Goal: Check status: Check status

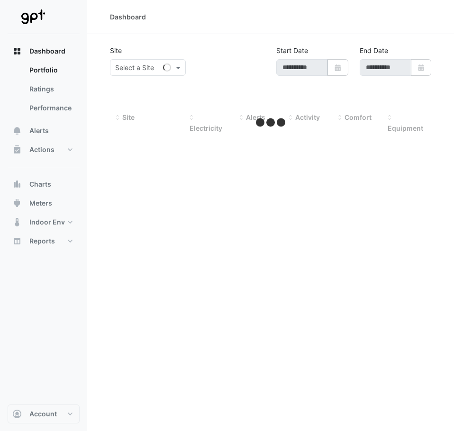
type input "**********"
select select "**"
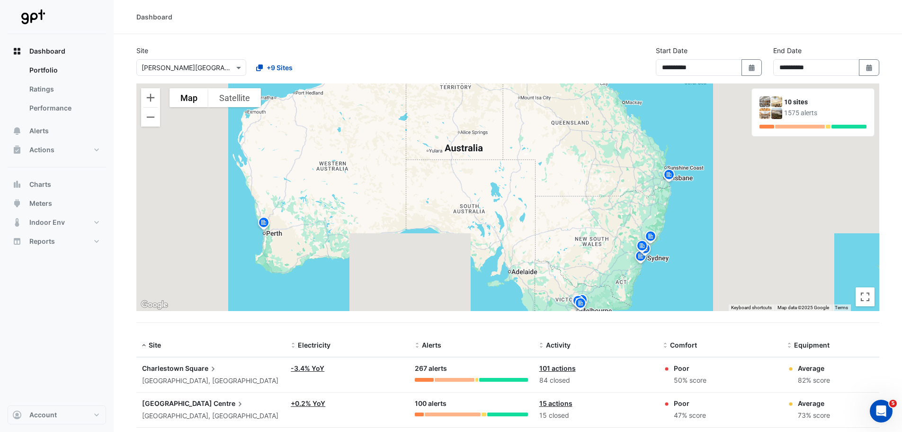
drag, startPoint x: 531, startPoint y: 188, endPoint x: 506, endPoint y: 212, distance: 34.5
click at [453, 212] on div "To activate drag with keyboard, press Alt + Enter. Once in keyboard drag state,…" at bounding box center [507, 196] width 743 height 227
drag, startPoint x: 36, startPoint y: 87, endPoint x: 54, endPoint y: 96, distance: 20.3
click at [36, 87] on link "Ratings" at bounding box center [64, 89] width 84 height 19
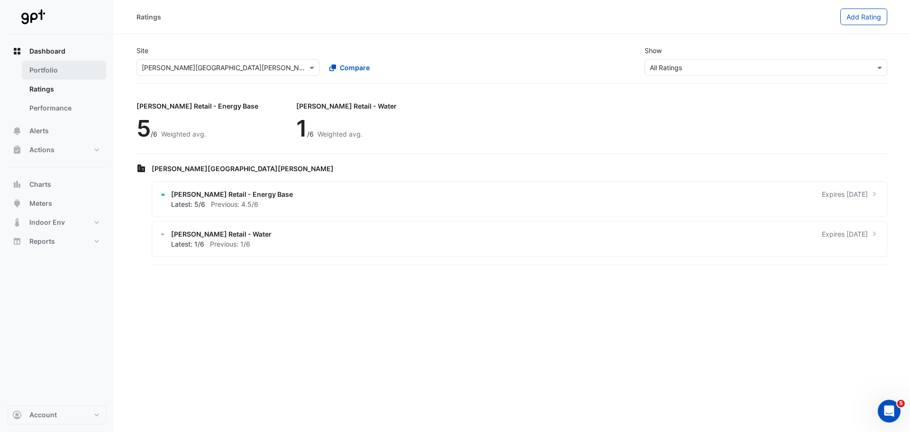
click at [35, 66] on link "Portfolio" at bounding box center [64, 70] width 84 height 19
select select "**"
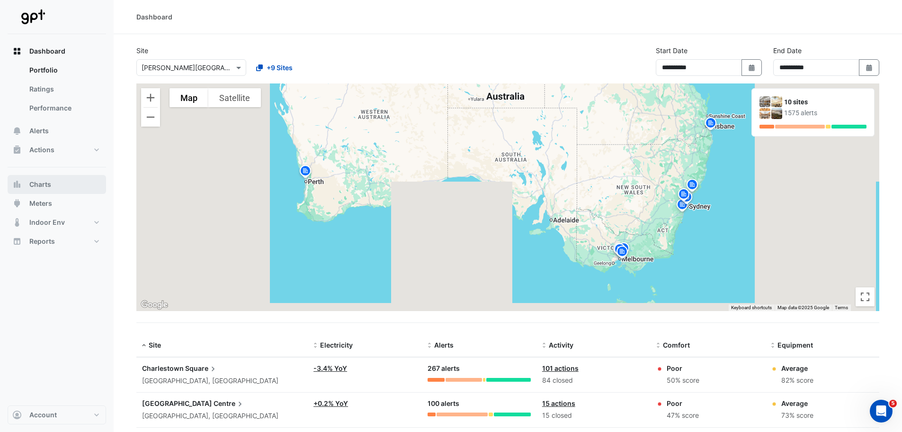
click at [40, 177] on button "Charts" at bounding box center [57, 184] width 99 height 19
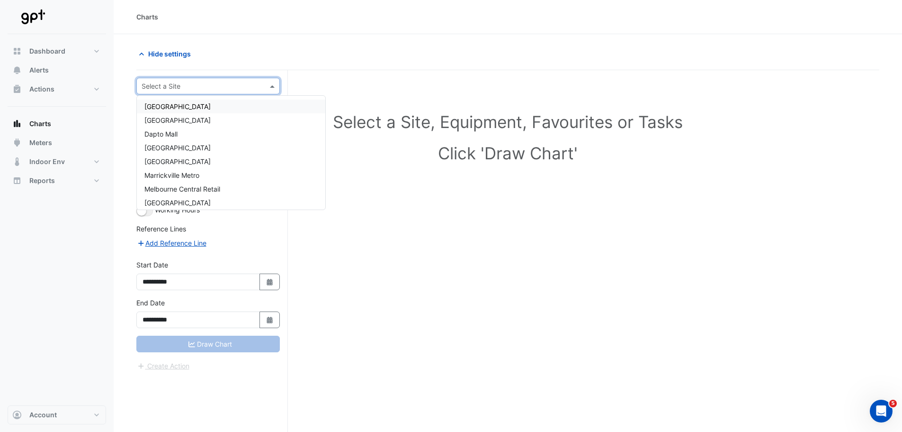
click at [274, 85] on span at bounding box center [274, 86] width 12 height 10
click at [192, 107] on span "[GEOGRAPHIC_DATA]" at bounding box center [177, 106] width 66 height 8
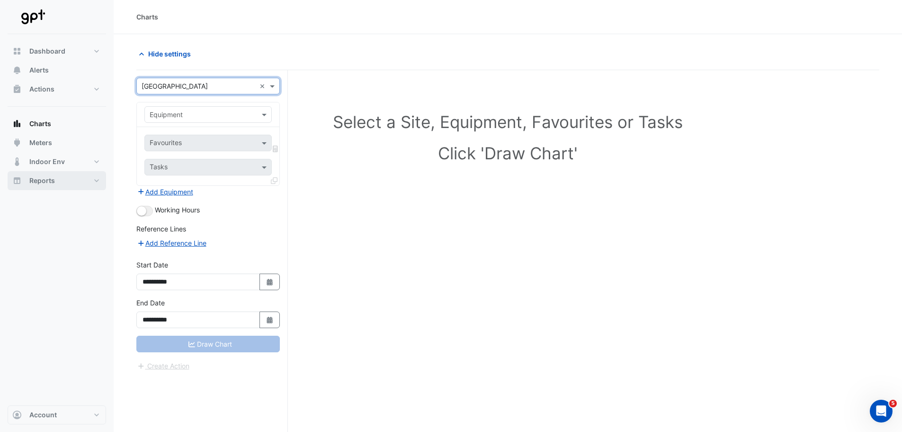
click at [98, 180] on button "Reports" at bounding box center [57, 180] width 99 height 19
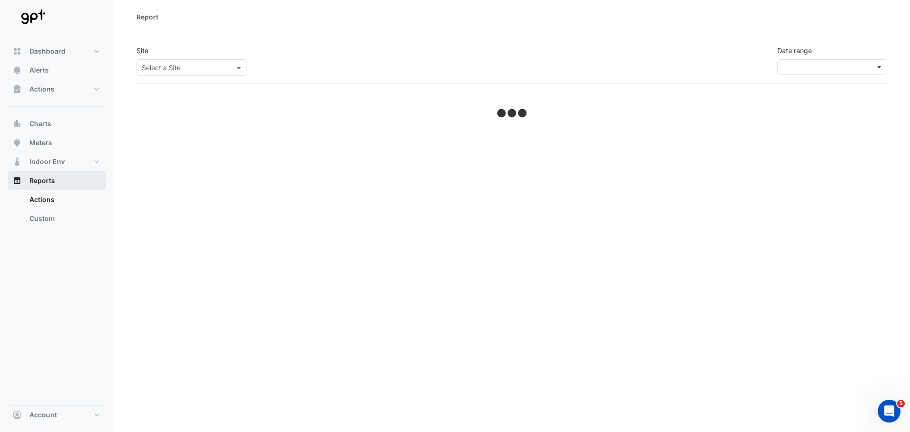
select select "**"
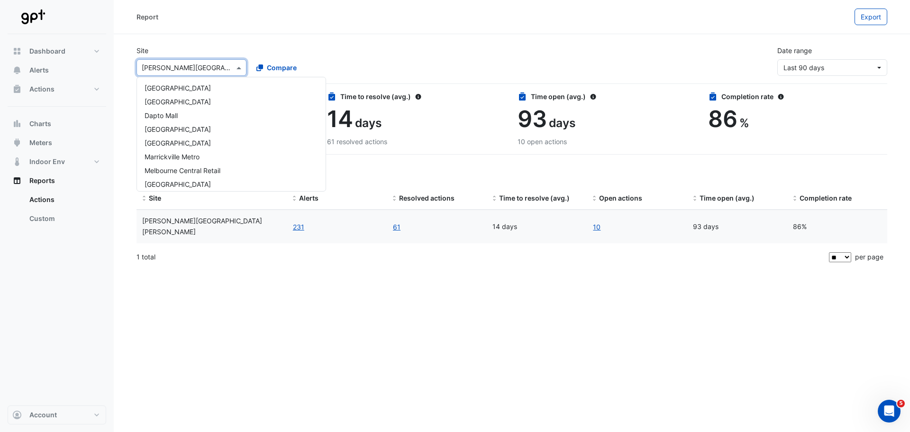
click at [238, 66] on span at bounding box center [240, 68] width 12 height 10
click at [187, 83] on div "[GEOGRAPHIC_DATA]" at bounding box center [231, 88] width 189 height 14
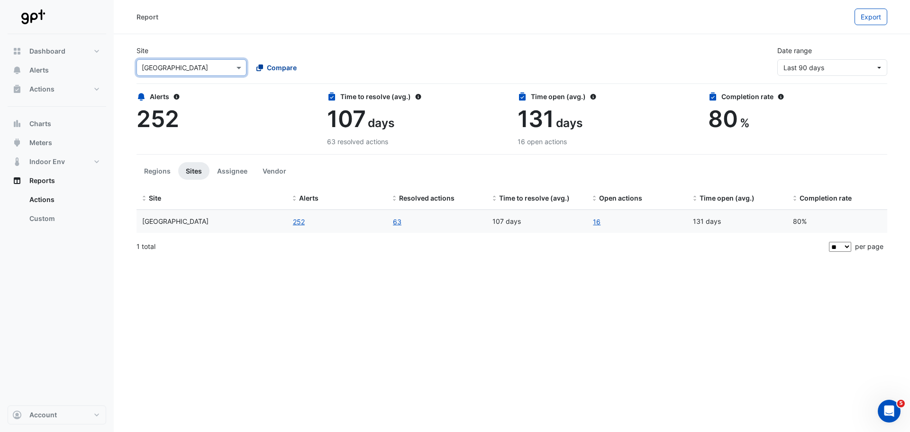
click at [260, 64] on icon at bounding box center [259, 67] width 7 height 7
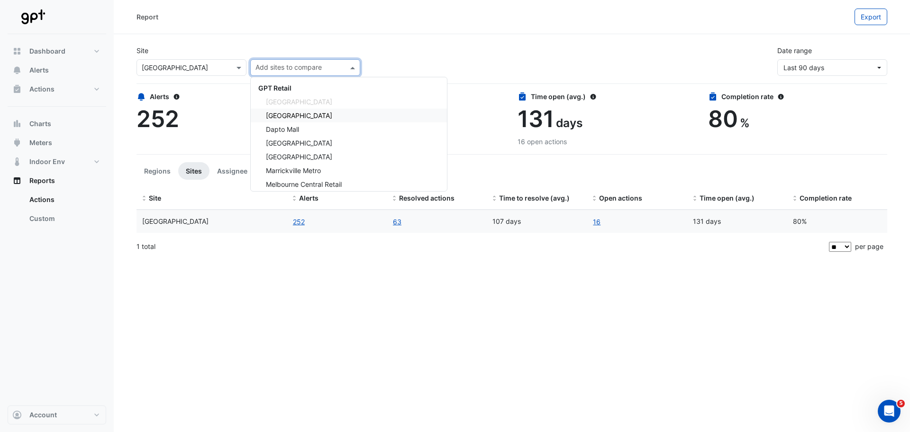
click at [300, 113] on span "[GEOGRAPHIC_DATA]" at bounding box center [299, 115] width 66 height 8
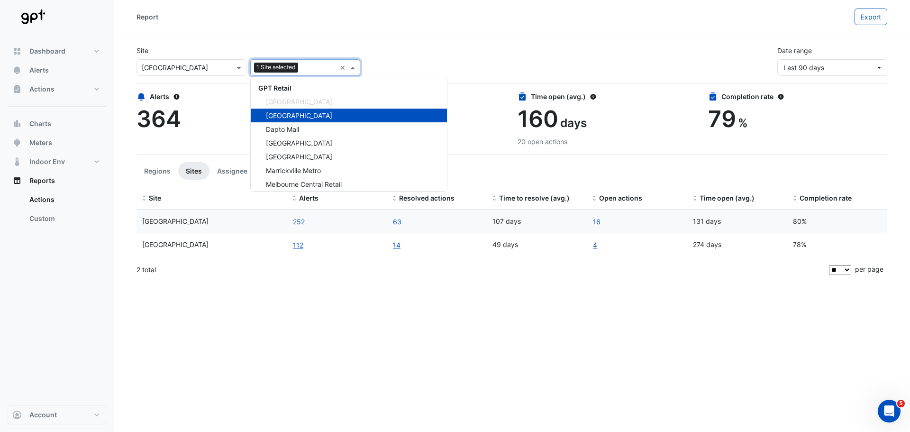
click at [291, 130] on span "Dapto Mall" at bounding box center [282, 129] width 33 height 8
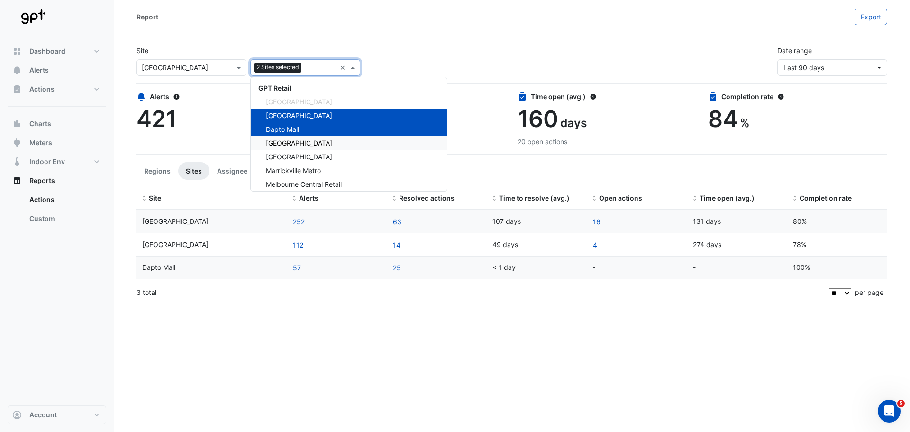
click at [294, 145] on span "[GEOGRAPHIC_DATA]" at bounding box center [299, 143] width 66 height 8
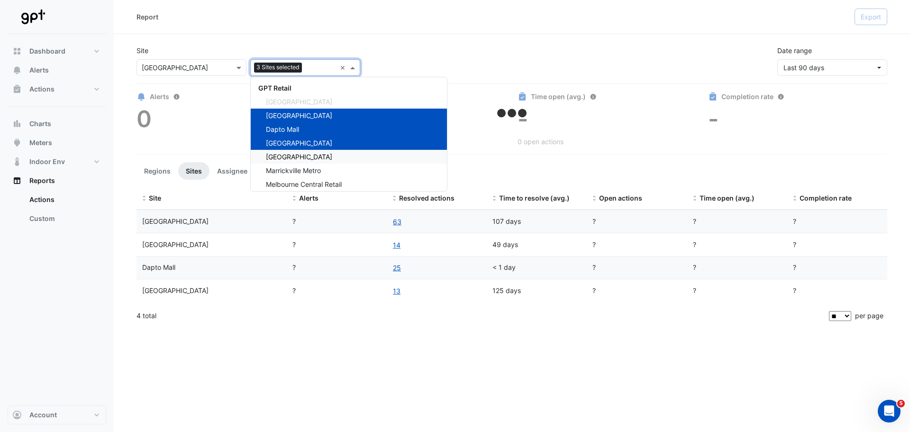
click at [300, 156] on span "[GEOGRAPHIC_DATA]" at bounding box center [299, 157] width 66 height 8
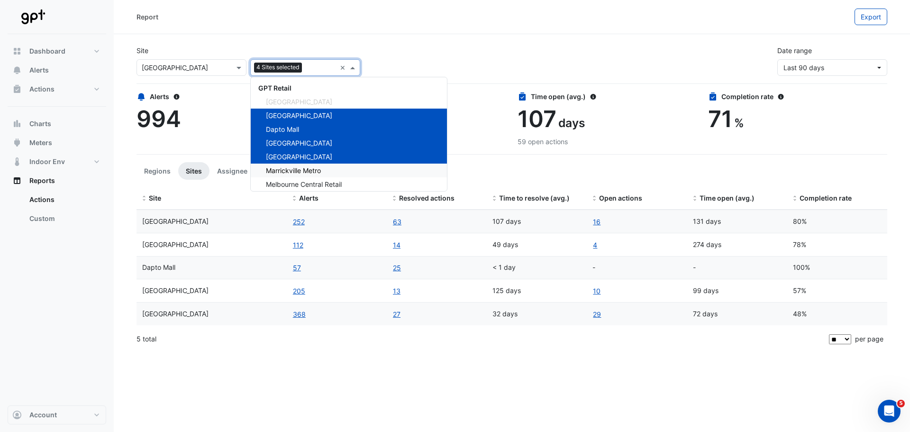
click at [302, 171] on span "Marrickville Metro" at bounding box center [293, 170] width 55 height 8
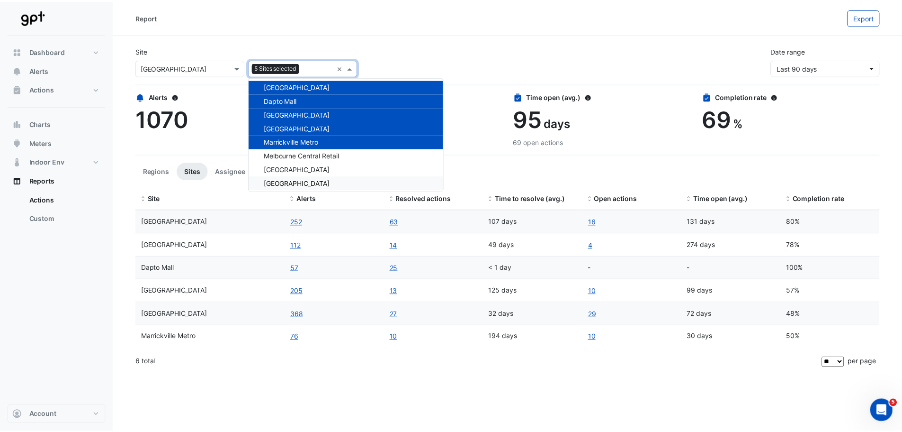
scroll to position [45, 0]
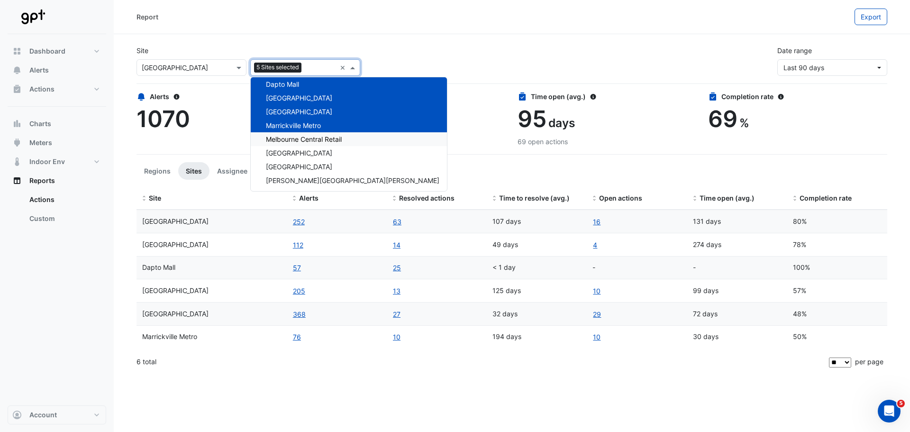
click at [305, 138] on span "Melbourne Central Retail" at bounding box center [304, 139] width 76 height 8
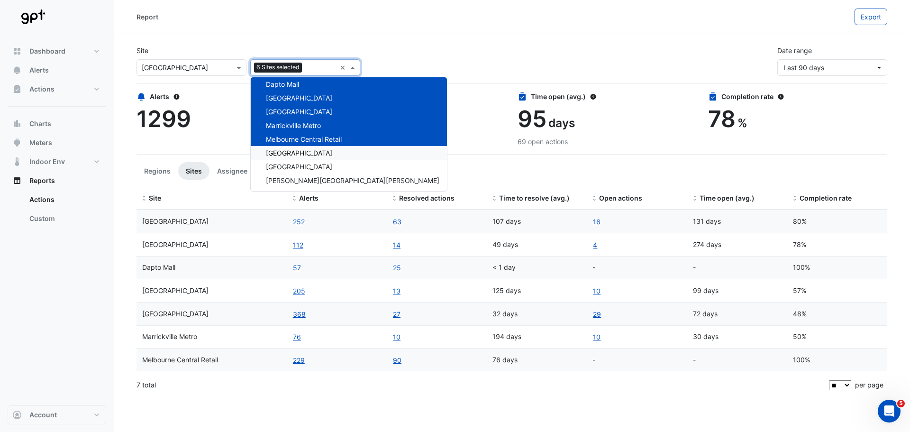
drag, startPoint x: 307, startPoint y: 153, endPoint x: 320, endPoint y: 168, distance: 19.5
click at [311, 156] on span "[GEOGRAPHIC_DATA]" at bounding box center [299, 153] width 66 height 8
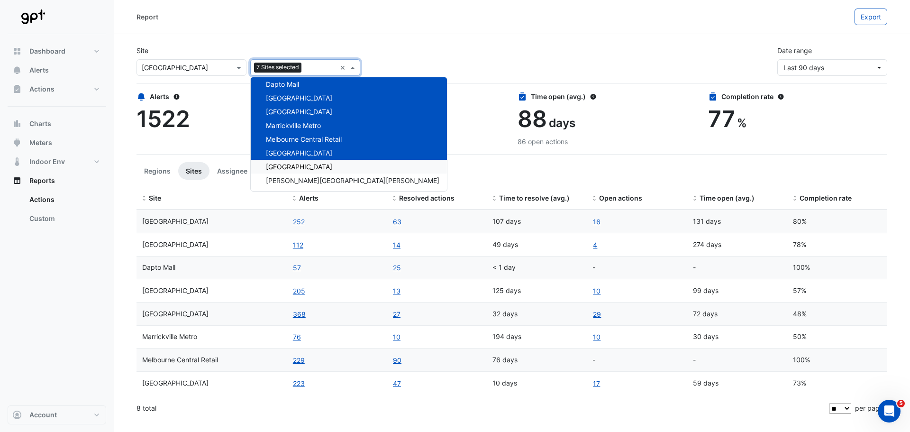
drag, startPoint x: 320, startPoint y: 168, endPoint x: 320, endPoint y: 176, distance: 7.6
click at [320, 169] on span "[GEOGRAPHIC_DATA]" at bounding box center [299, 166] width 66 height 8
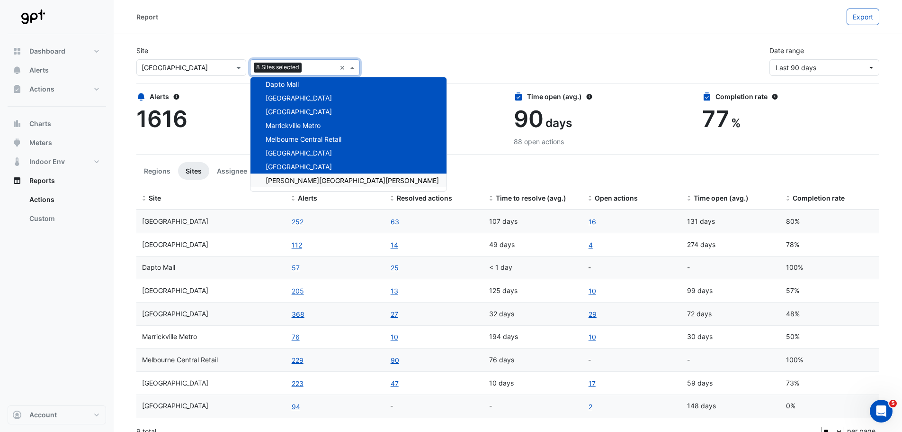
click at [319, 180] on span "[PERSON_NAME][GEOGRAPHIC_DATA][PERSON_NAME]" at bounding box center [352, 180] width 173 height 8
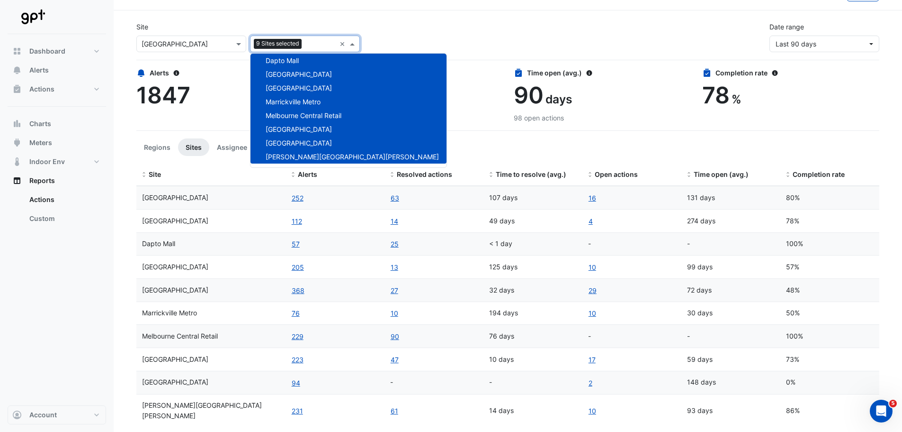
scroll to position [34, 0]
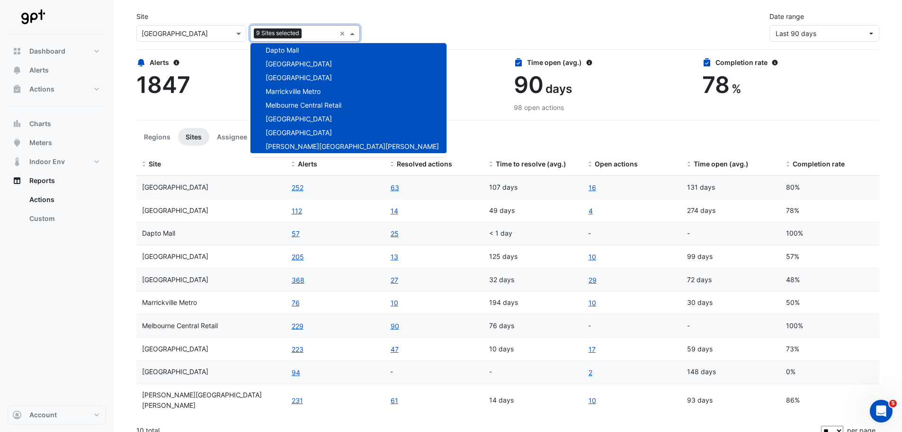
click at [89, 320] on div "Dashboard Portfolio Ratings Performance Alerts Actions Site Manager Charts" at bounding box center [57, 219] width 99 height 371
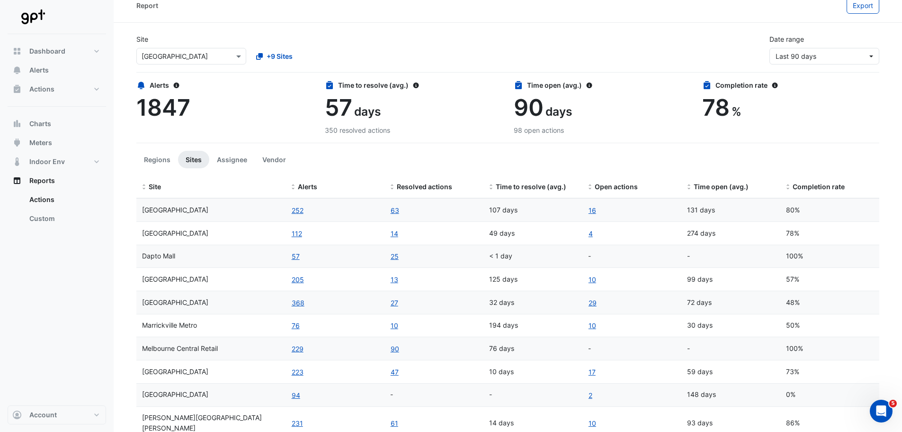
scroll to position [0, 0]
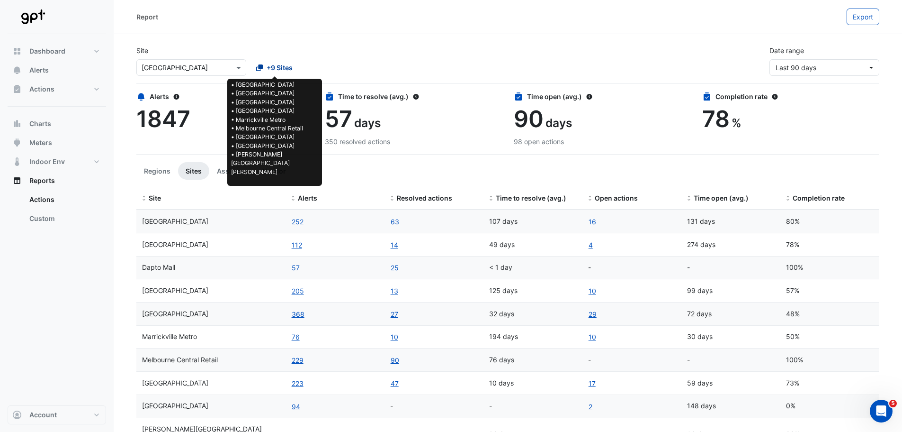
click at [260, 64] on icon at bounding box center [259, 67] width 7 height 7
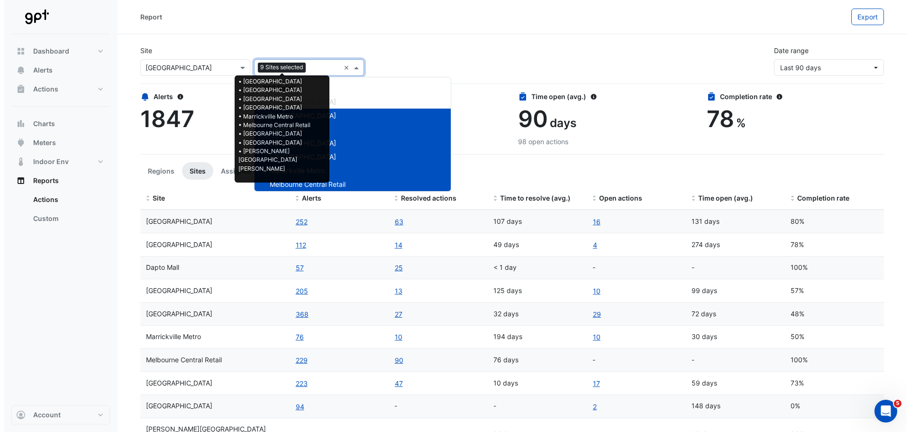
scroll to position [45, 0]
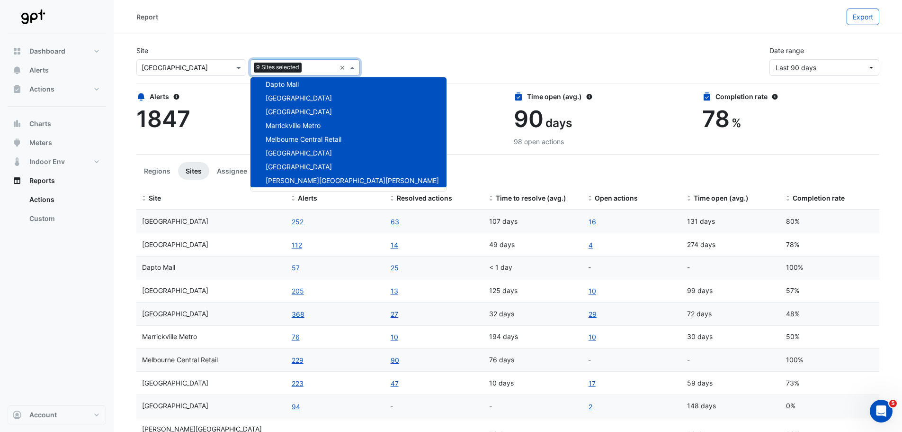
click at [296, 98] on span "[GEOGRAPHIC_DATA]" at bounding box center [299, 98] width 66 height 8
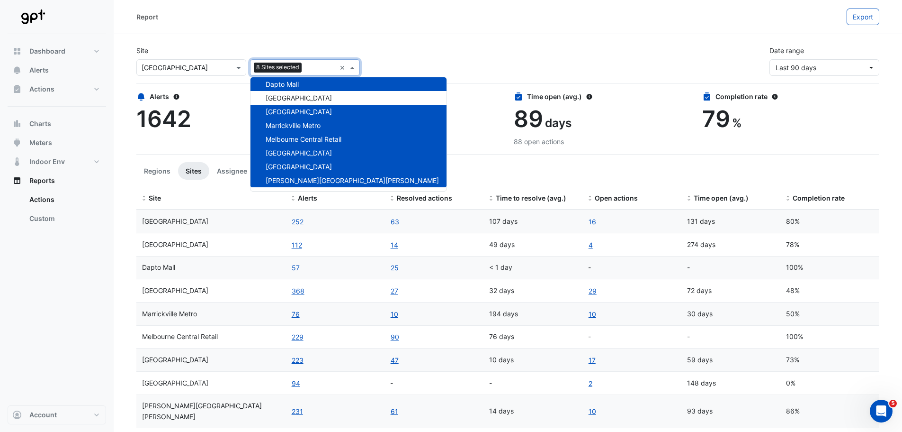
drag, startPoint x: 292, startPoint y: 112, endPoint x: 304, endPoint y: 134, distance: 25.2
click at [293, 113] on span "[GEOGRAPHIC_DATA]" at bounding box center [299, 112] width 66 height 8
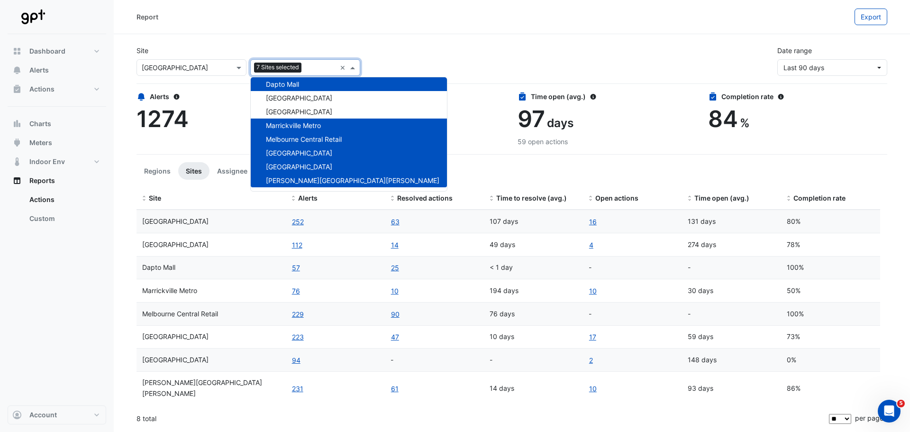
click at [297, 137] on span "Melbourne Central Retail" at bounding box center [304, 139] width 76 height 8
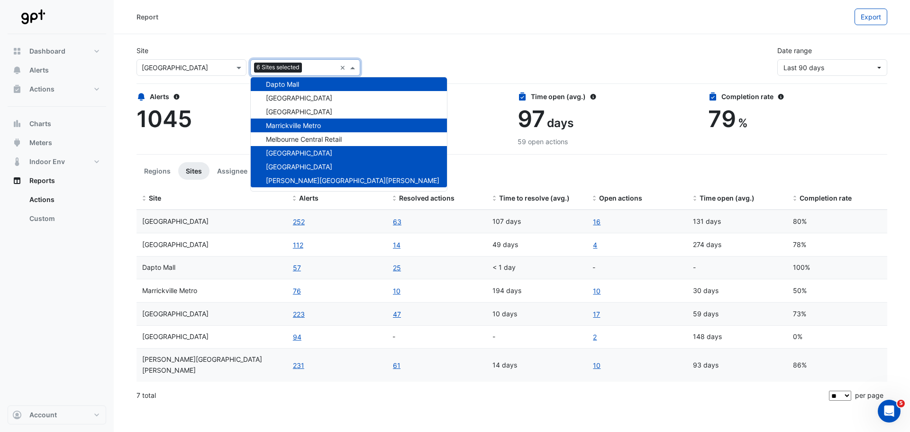
click at [297, 167] on span "[GEOGRAPHIC_DATA]" at bounding box center [299, 166] width 66 height 8
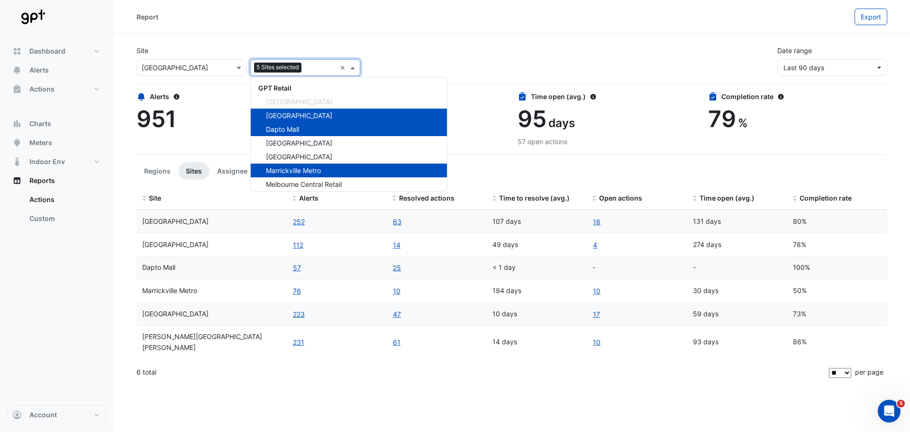
click at [300, 98] on span "[GEOGRAPHIC_DATA]" at bounding box center [299, 102] width 66 height 8
click at [425, 59] on div "Site Select a Site × [GEOGRAPHIC_DATA] Add sites to compare 5 Sites selected × …" at bounding box center [512, 57] width 762 height 38
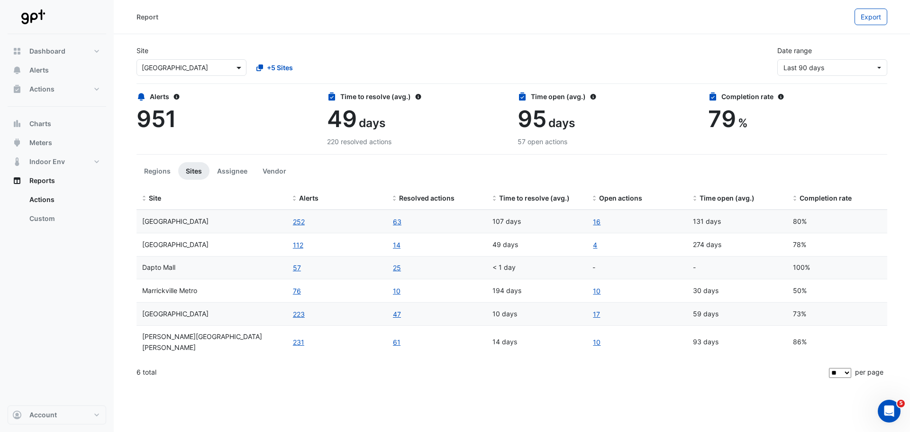
click at [237, 65] on span at bounding box center [240, 68] width 12 height 10
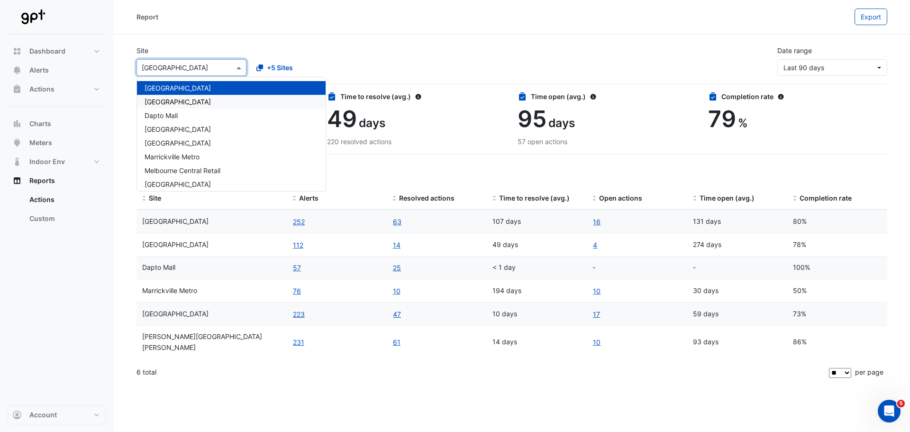
click at [211, 98] on span "[GEOGRAPHIC_DATA]" at bounding box center [177, 102] width 66 height 8
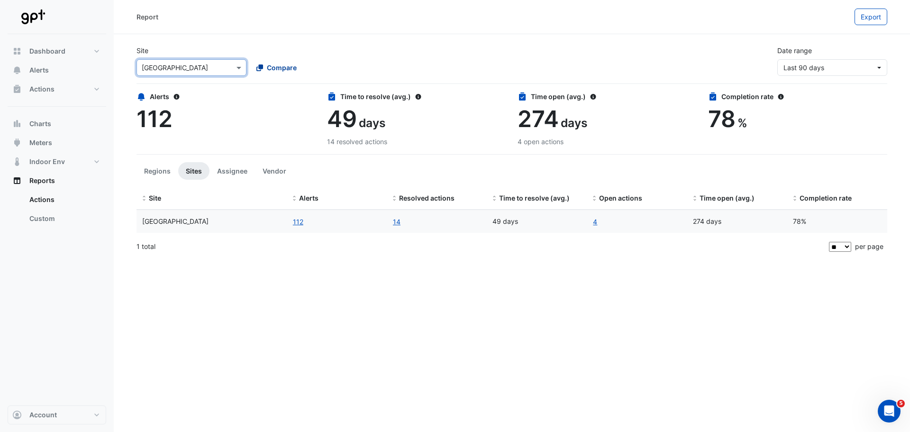
click at [259, 67] on icon at bounding box center [259, 67] width 7 height 7
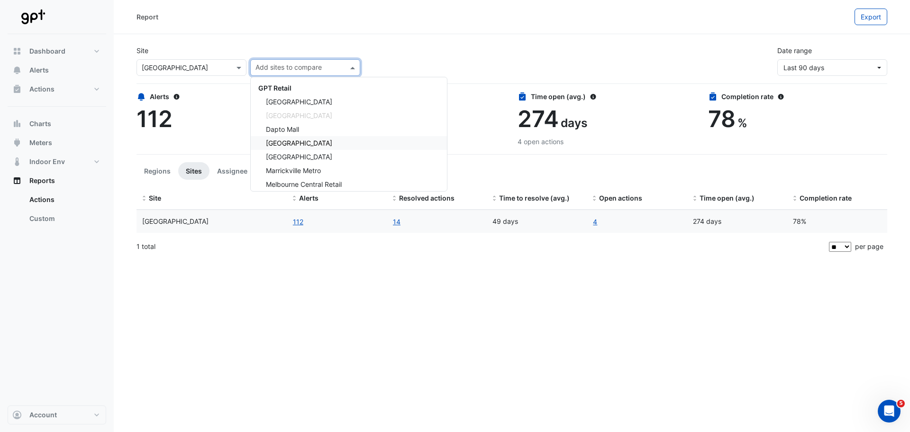
click at [301, 143] on span "[GEOGRAPHIC_DATA]" at bounding box center [299, 143] width 66 height 8
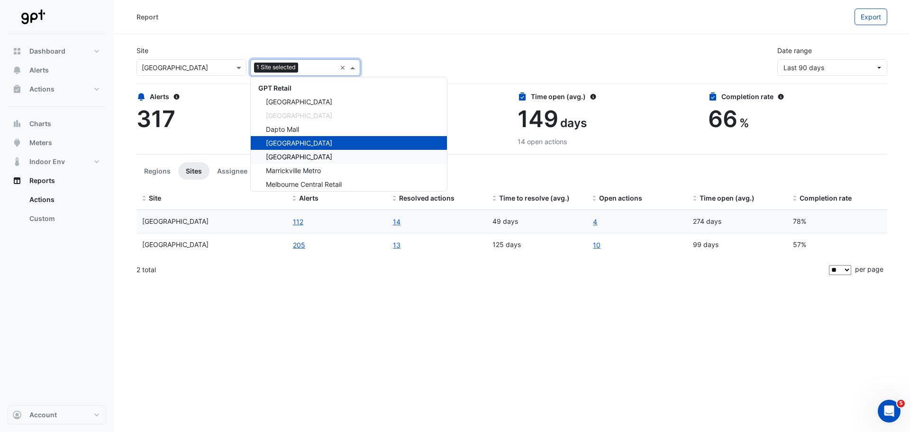
click at [298, 159] on span "[GEOGRAPHIC_DATA]" at bounding box center [299, 157] width 66 height 8
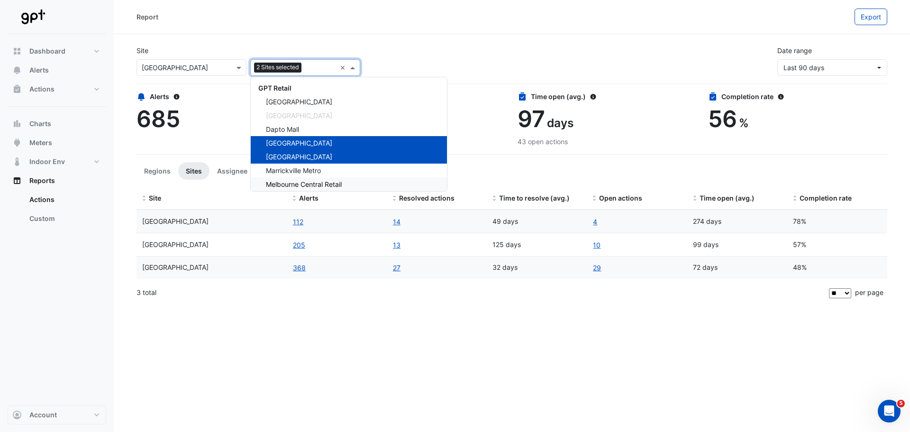
click at [300, 185] on span "Melbourne Central Retail" at bounding box center [304, 184] width 76 height 8
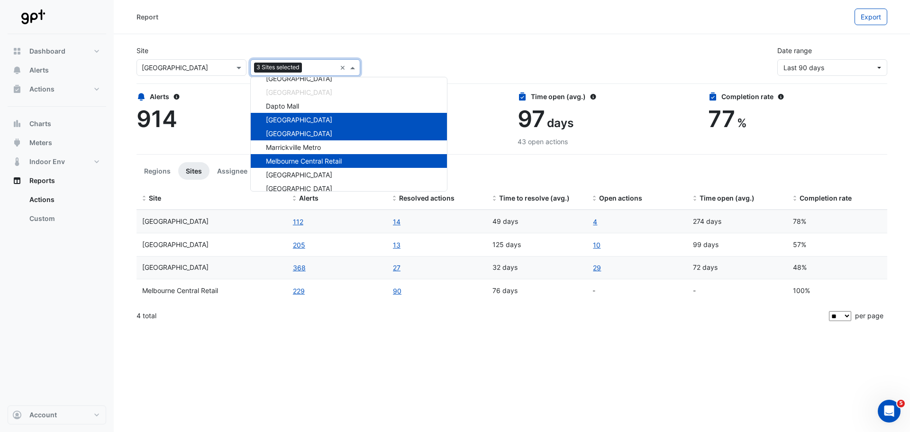
scroll to position [45, 0]
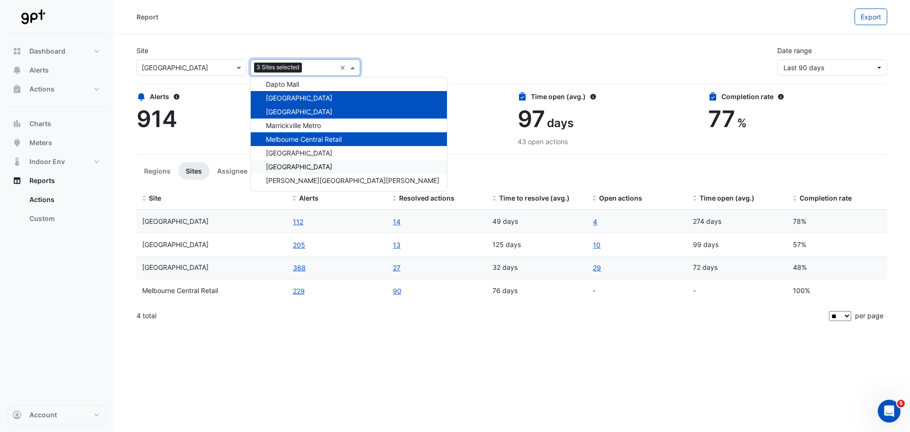
click at [310, 171] on div "[GEOGRAPHIC_DATA]" at bounding box center [349, 167] width 196 height 14
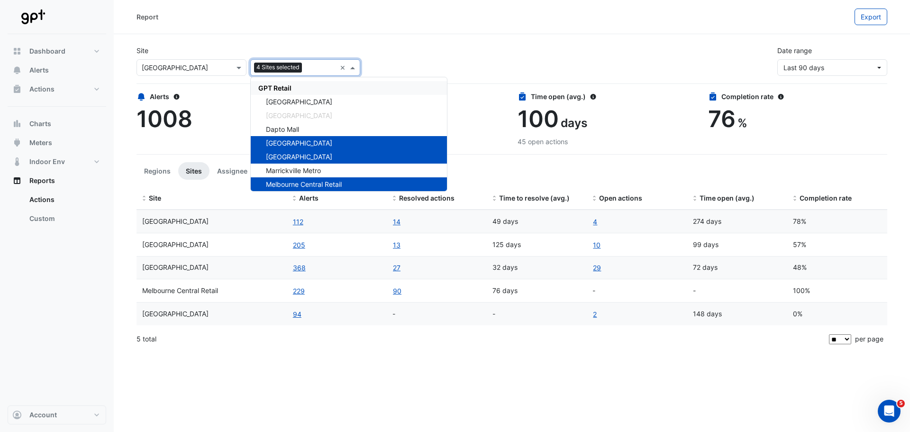
click at [436, 53] on div "Site Select a Site × [GEOGRAPHIC_DATA] Add sites to compare 4 Sites selected × …" at bounding box center [512, 57] width 762 height 38
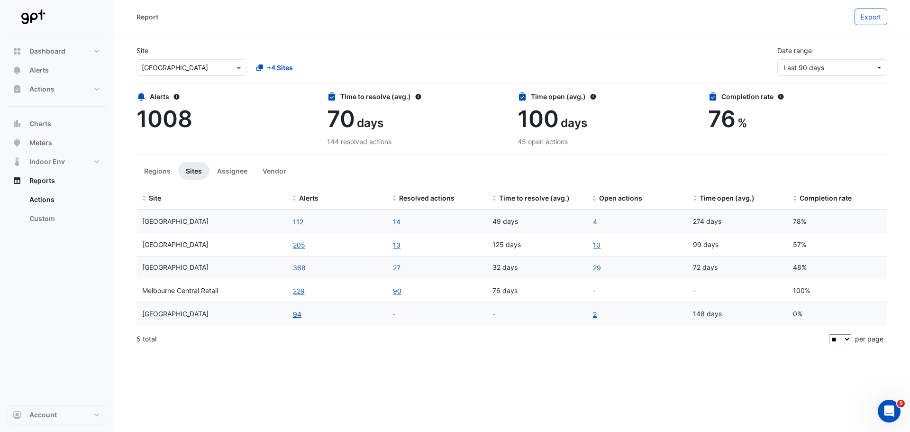
click at [453, 22] on div "Report" at bounding box center [495, 17] width 718 height 17
click at [453, 62] on div "Site Select a Site × [GEOGRAPHIC_DATA] +4 Sites Date range Last 90 days" at bounding box center [512, 57] width 762 height 38
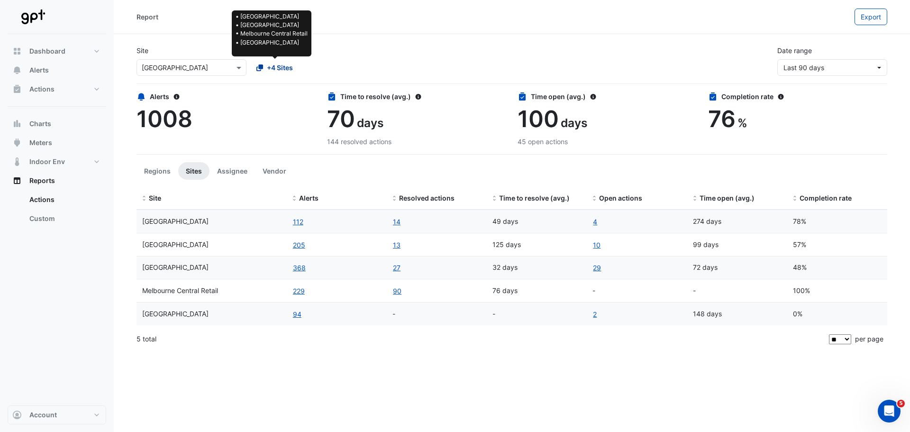
click at [277, 67] on span "+4 Sites" at bounding box center [280, 68] width 26 height 10
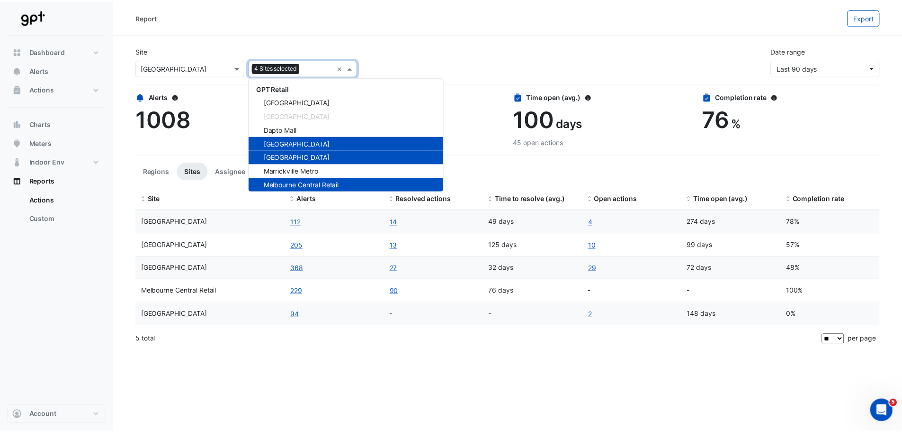
scroll to position [45, 0]
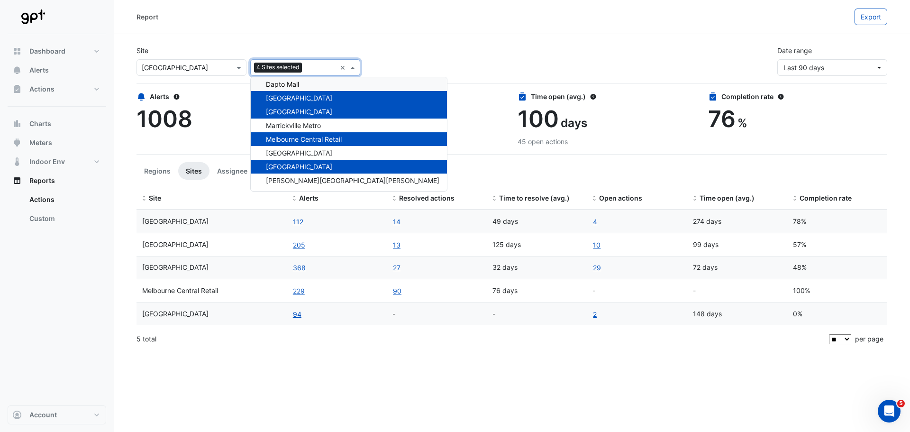
click at [285, 81] on span "Dapto Mall" at bounding box center [282, 84] width 33 height 8
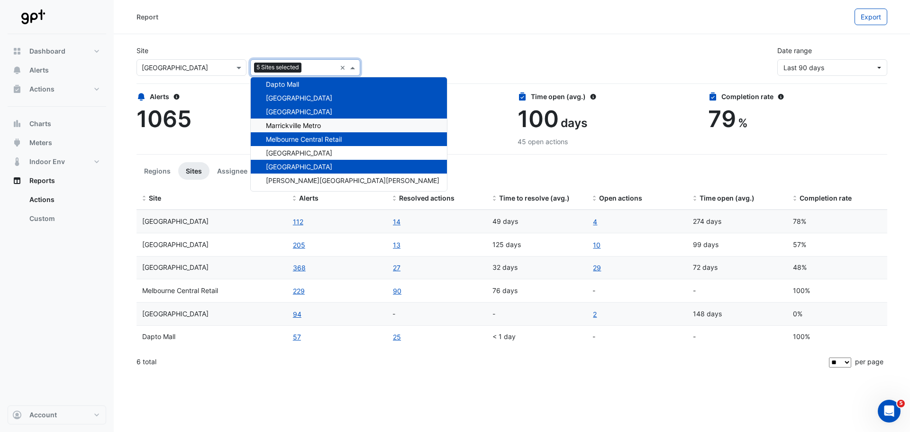
drag, startPoint x: 294, startPoint y: 123, endPoint x: 296, endPoint y: 132, distance: 8.7
click at [294, 124] on span "Marrickville Metro" at bounding box center [293, 125] width 55 height 8
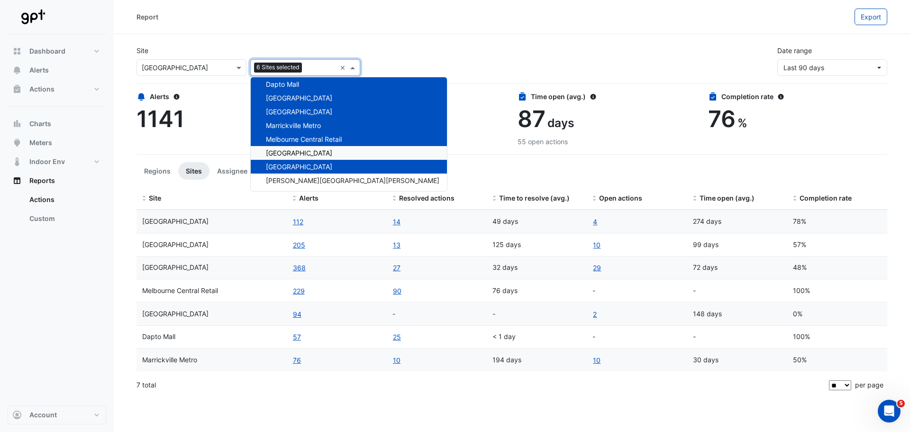
click at [301, 154] on span "[GEOGRAPHIC_DATA]" at bounding box center [299, 153] width 66 height 8
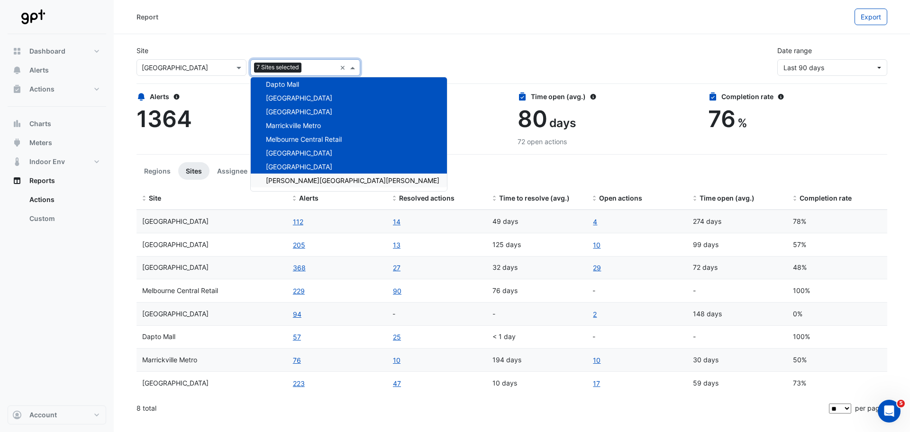
click at [301, 177] on span "[PERSON_NAME][GEOGRAPHIC_DATA][PERSON_NAME]" at bounding box center [352, 180] width 173 height 8
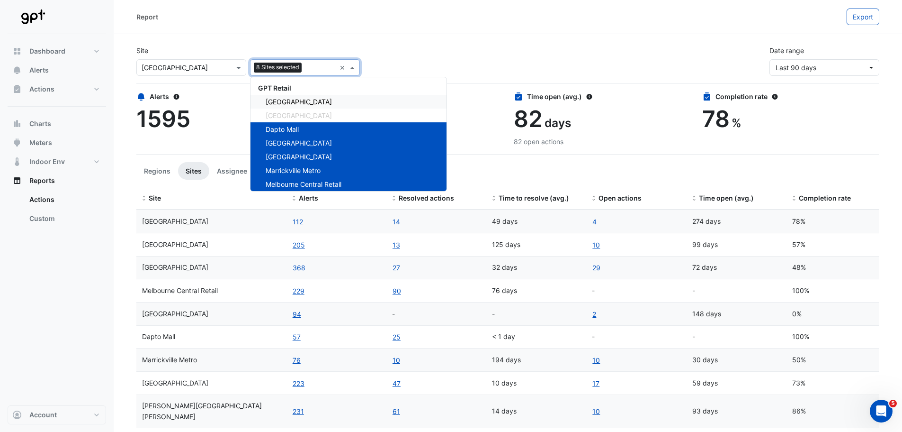
click at [302, 101] on span "[GEOGRAPHIC_DATA]" at bounding box center [299, 102] width 66 height 8
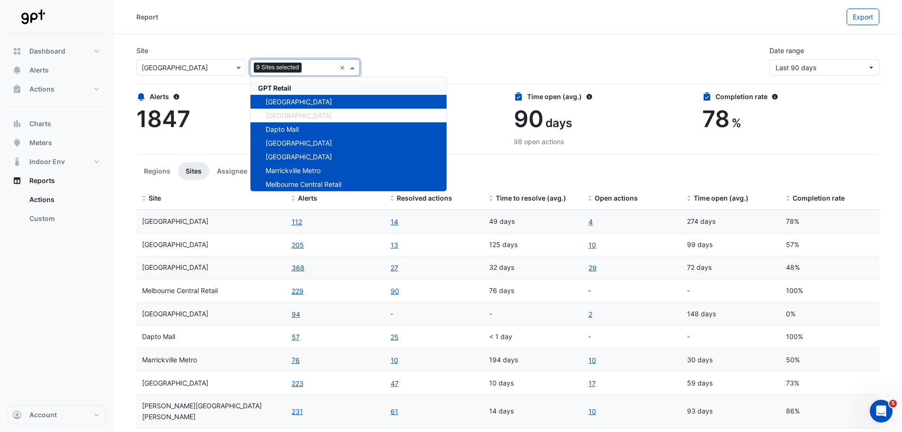
click at [283, 85] on span "GPT Retail" at bounding box center [274, 88] width 33 height 8
click at [410, 60] on div "Site Select a Site × [GEOGRAPHIC_DATA] Add sites to compare 9 Sites selected × …" at bounding box center [508, 57] width 755 height 38
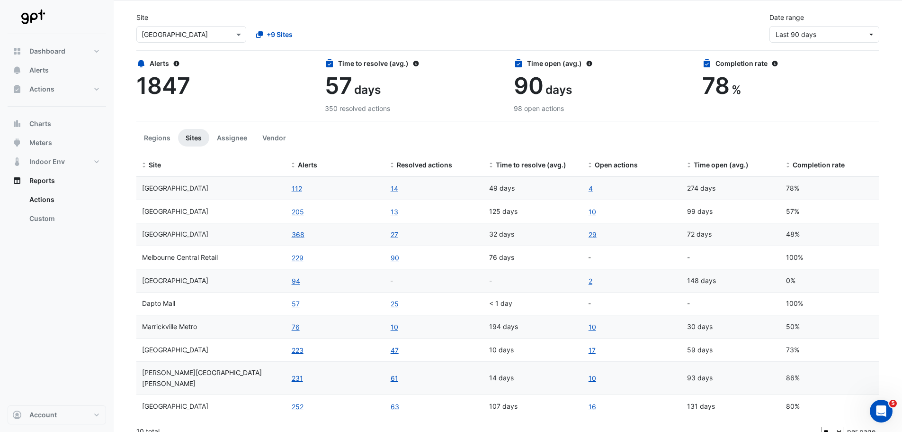
scroll to position [34, 0]
click at [297, 256] on button "229" at bounding box center [297, 256] width 13 height 11
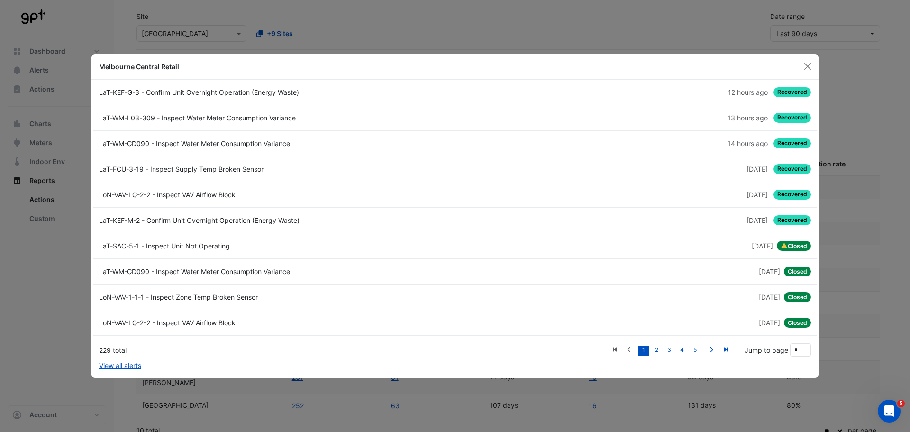
drag, startPoint x: 806, startPoint y: 64, endPoint x: 630, endPoint y: 170, distance: 206.1
click at [453, 64] on button "Close" at bounding box center [807, 66] width 14 height 14
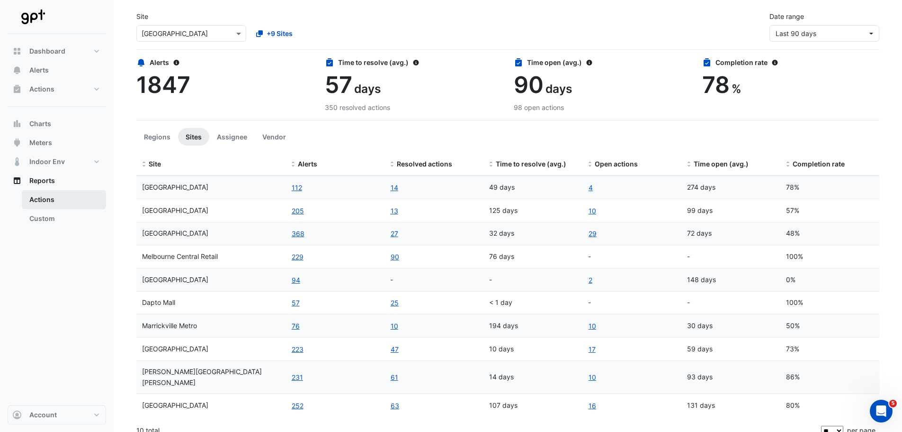
click at [42, 199] on link "Actions" at bounding box center [64, 199] width 84 height 19
click at [55, 199] on link "Actions" at bounding box center [64, 199] width 84 height 19
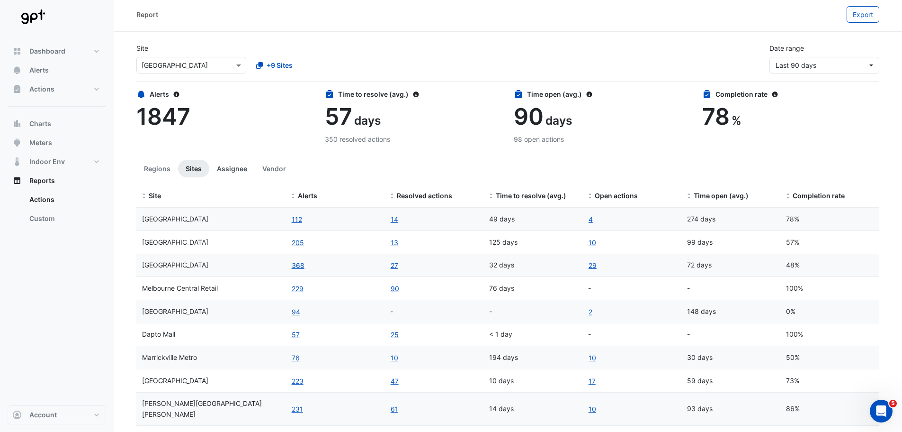
scroll to position [0, 0]
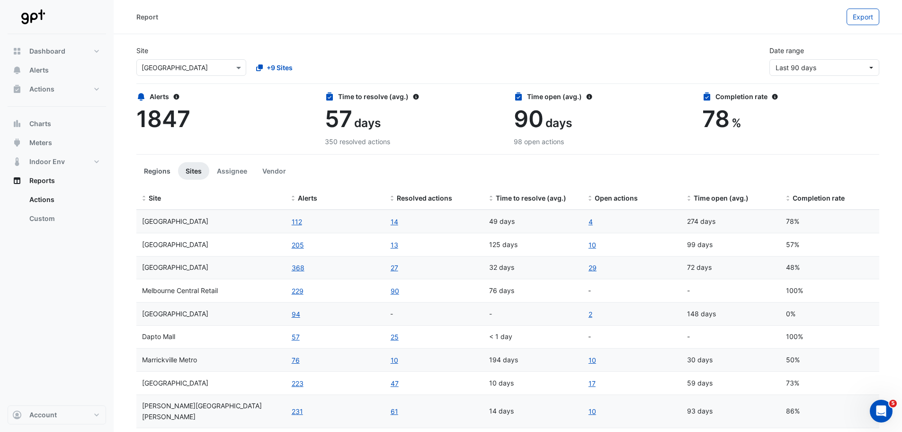
drag, startPoint x: 156, startPoint y: 169, endPoint x: 162, endPoint y: 172, distance: 7.2
click at [156, 169] on button "Regions" at bounding box center [157, 171] width 42 height 18
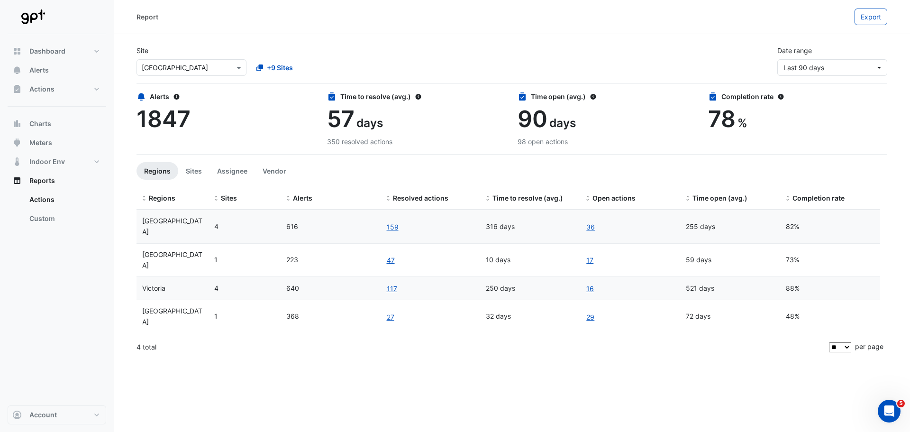
click at [423, 381] on div "Report Export Site Select a Site × [GEOGRAPHIC_DATA] +9 Sites Date range Last 9…" at bounding box center [512, 216] width 796 height 432
click at [453, 367] on div "Report Export Site Select a Site × [GEOGRAPHIC_DATA] +9 Sites Date range Last 9…" at bounding box center [512, 216] width 796 height 432
click at [412, 366] on div "Report Export Site Select a Site × [GEOGRAPHIC_DATA] +9 Sites Date range Last 9…" at bounding box center [512, 216] width 796 height 432
click at [324, 375] on div "Report Export Site Select a Site × [GEOGRAPHIC_DATA] +9 Sites Date range Last 9…" at bounding box center [512, 216] width 796 height 432
click at [192, 171] on button "Sites" at bounding box center [193, 171] width 31 height 18
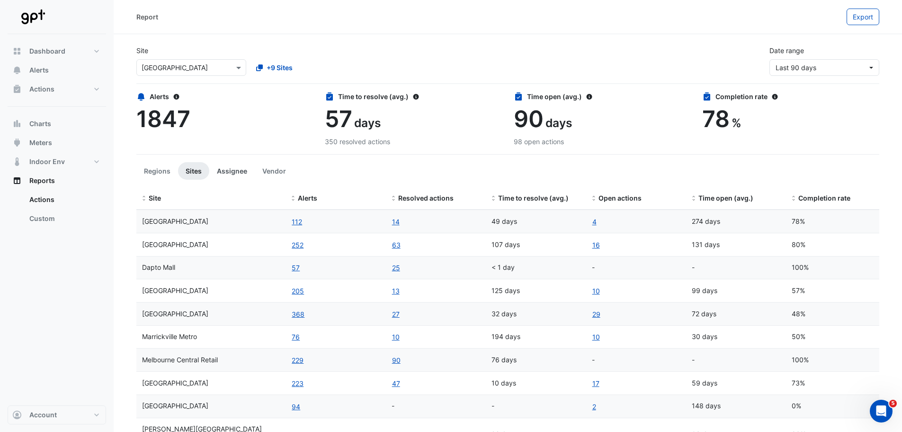
click at [216, 171] on button "Assignee" at bounding box center [231, 171] width 45 height 18
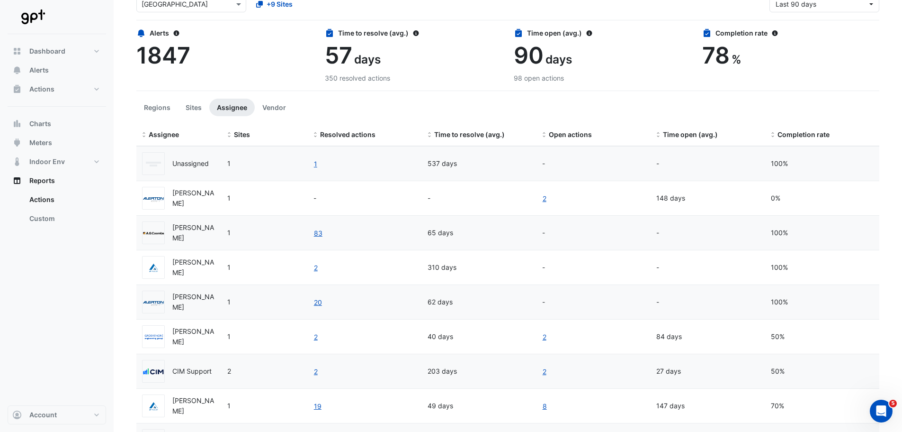
scroll to position [47, 0]
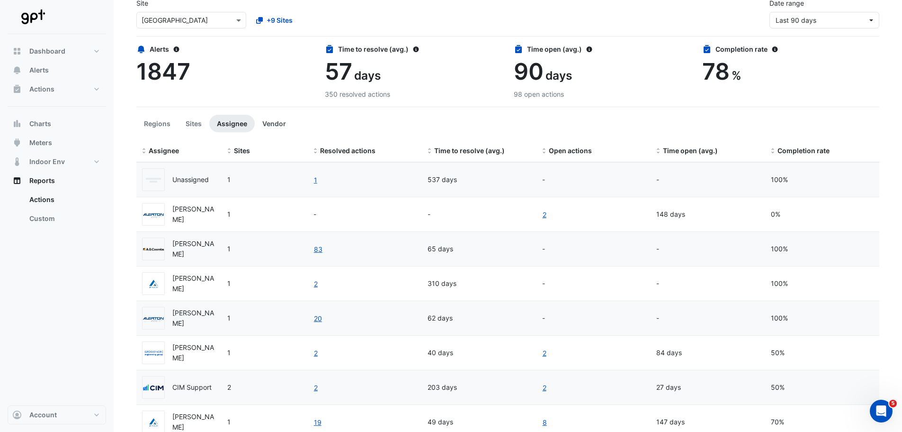
click at [271, 116] on button "Vendor" at bounding box center [274, 124] width 39 height 18
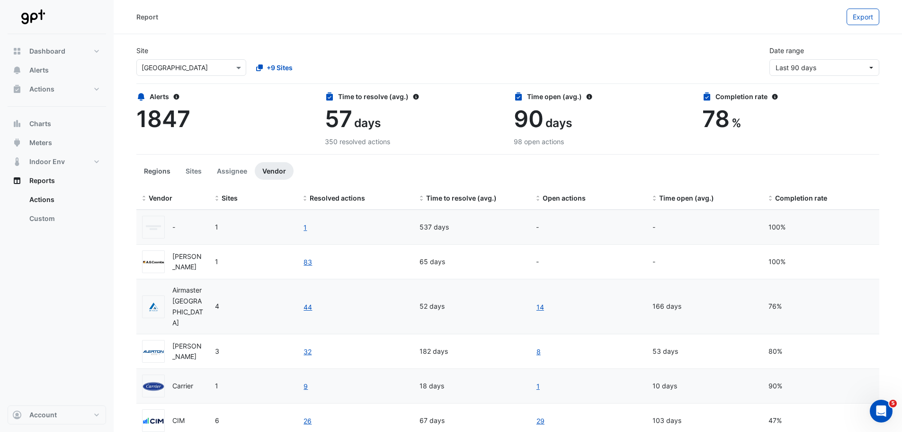
drag, startPoint x: 145, startPoint y: 169, endPoint x: 217, endPoint y: 216, distance: 86.1
click at [146, 169] on button "Regions" at bounding box center [157, 171] width 42 height 18
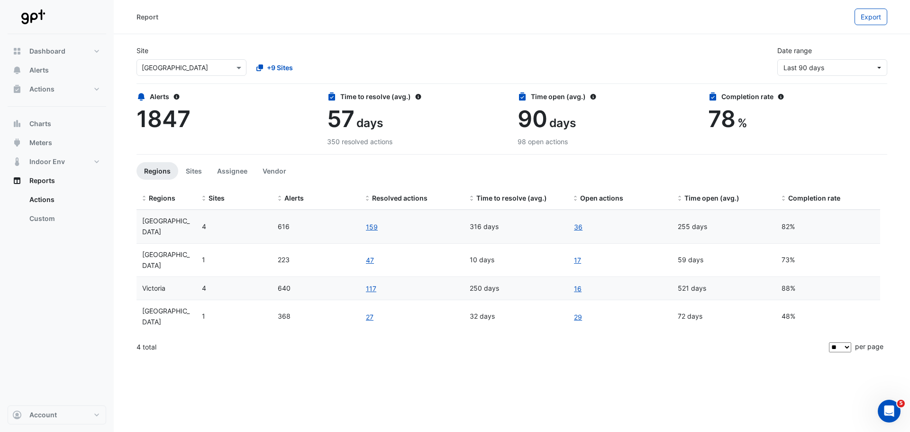
click at [246, 374] on div "Report Export Site Select a Site × [GEOGRAPHIC_DATA] +9 Sites Date range Last 9…" at bounding box center [512, 216] width 796 height 432
click at [453, 226] on link "36" at bounding box center [577, 226] width 9 height 11
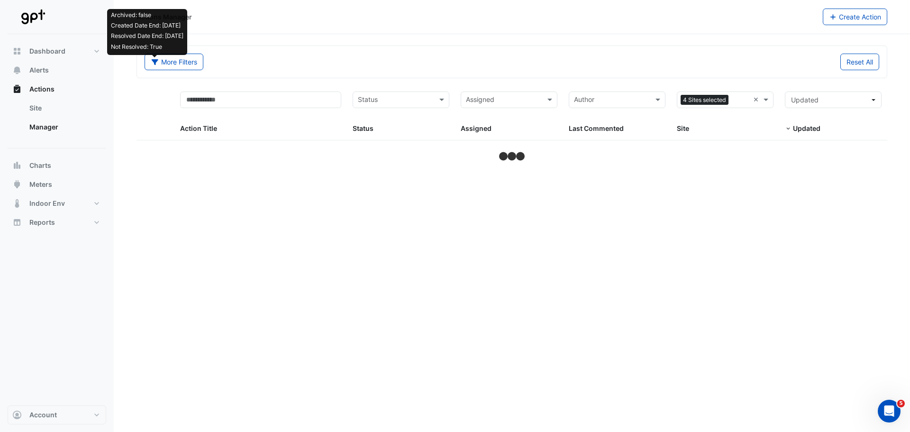
select select "**"
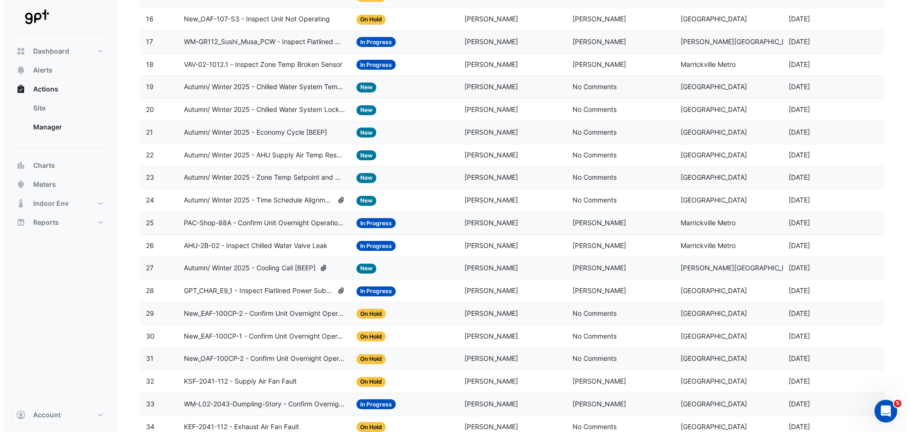
scroll to position [501, 0]
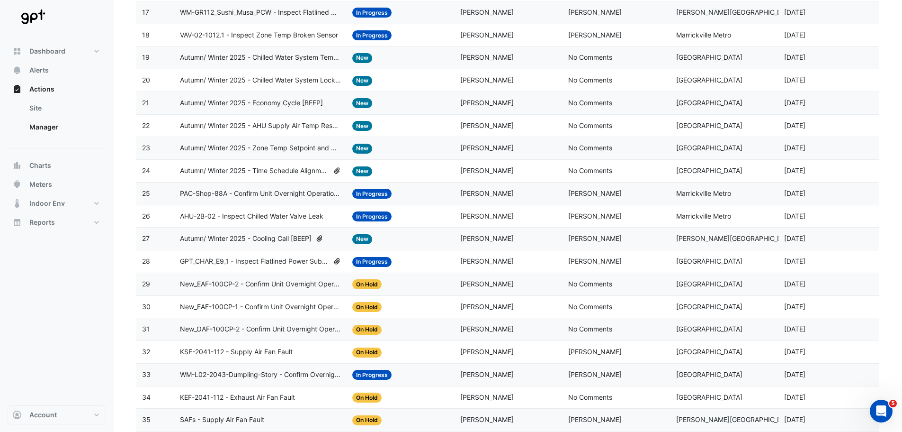
click at [282, 212] on span "AHU-2B-02 - Inspect Chilled Water Valve Leak" at bounding box center [252, 216] width 144 height 11
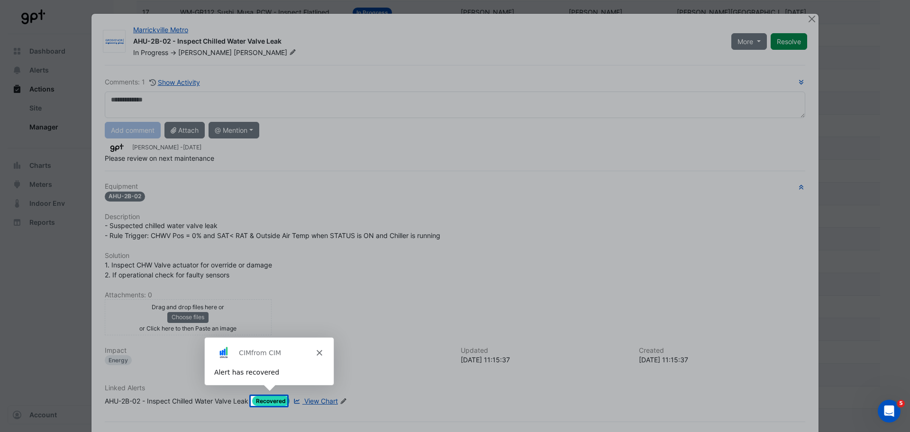
scroll to position [0, 0]
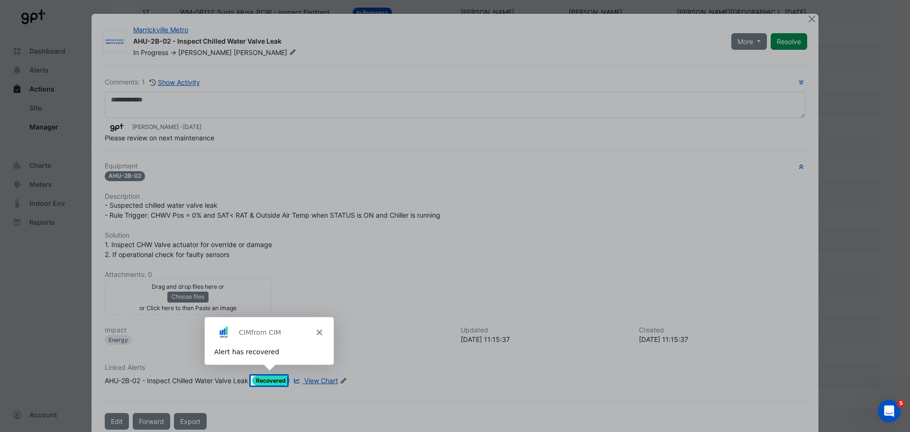
click at [318, 331] on polygon "Close" at bounding box center [319, 331] width 6 height 6
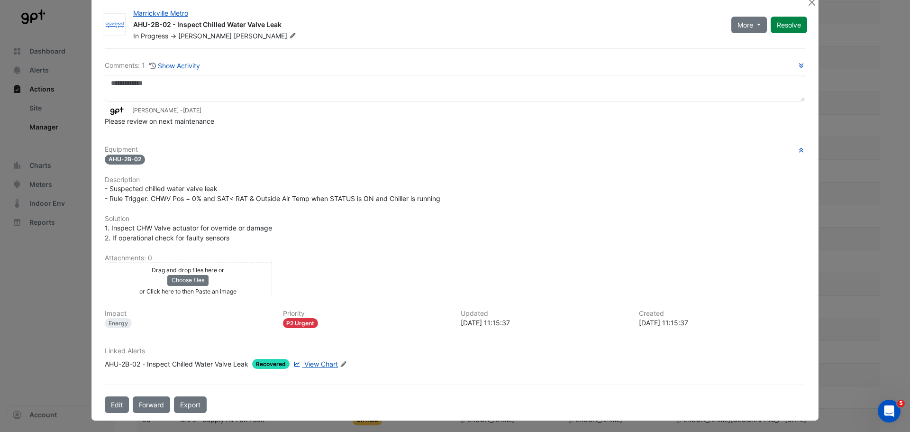
scroll to position [19, 0]
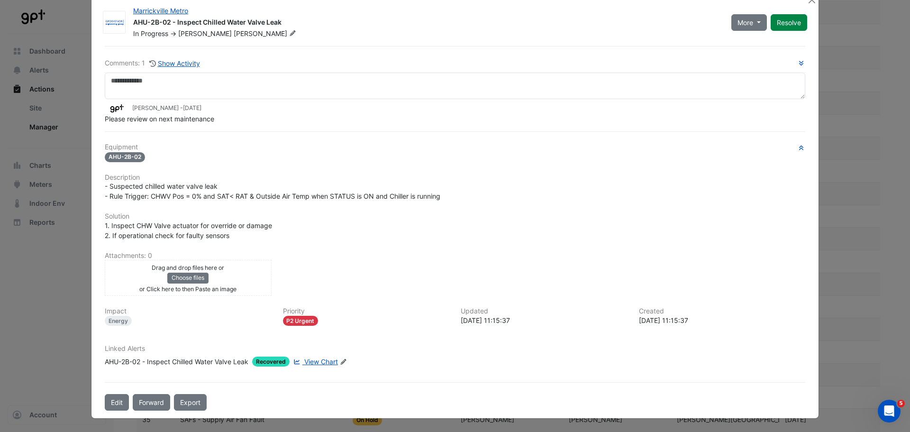
click at [266, 122] on div "Please review on next maintenance" at bounding box center [455, 119] width 700 height 10
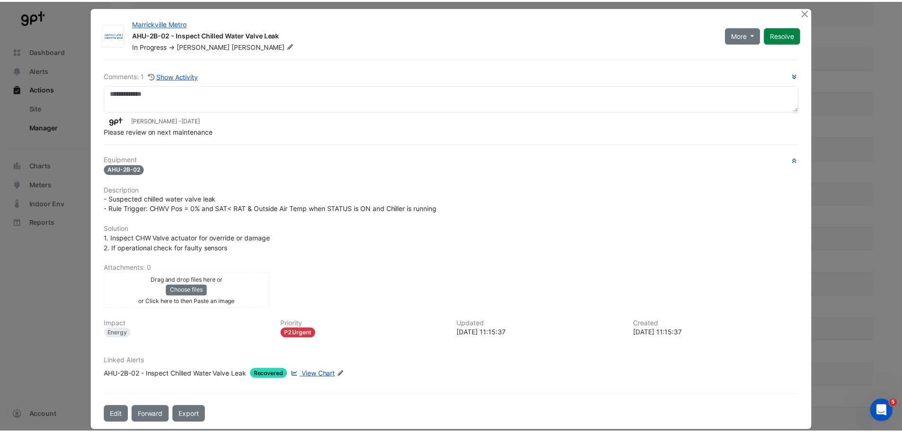
scroll to position [0, 0]
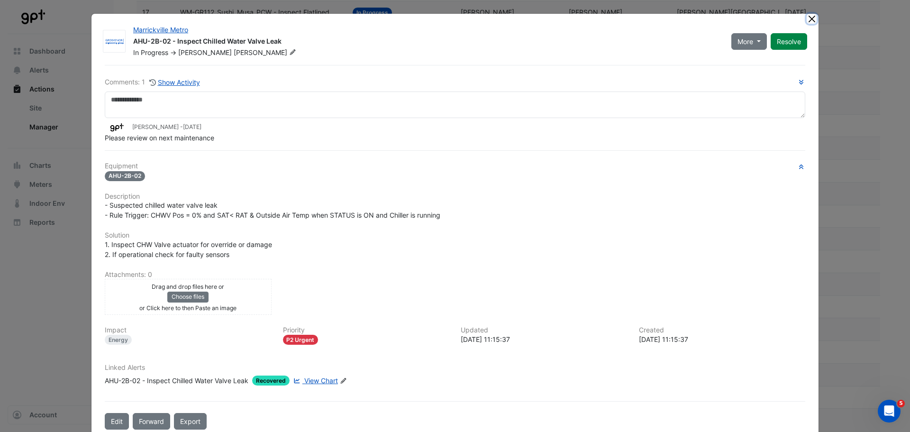
drag, startPoint x: 807, startPoint y: 15, endPoint x: 730, endPoint y: 15, distance: 77.7
click at [453, 15] on button "Close" at bounding box center [811, 19] width 10 height 10
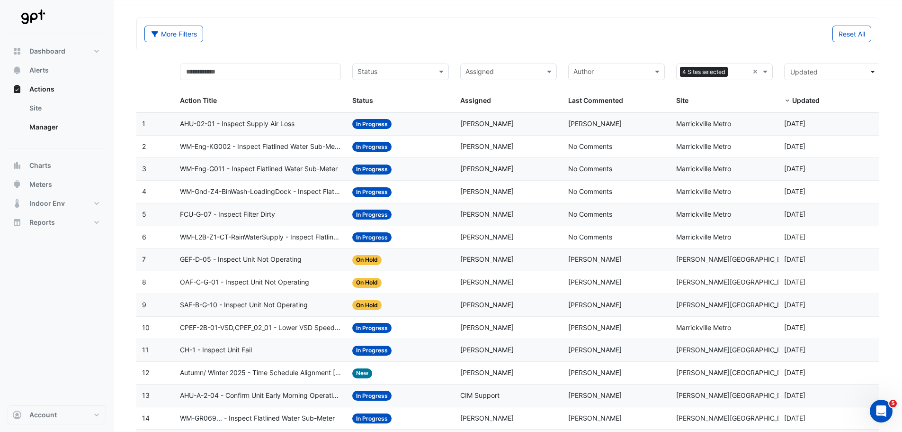
scroll to position [27, 0]
click at [439, 72] on span at bounding box center [443, 72] width 12 height 11
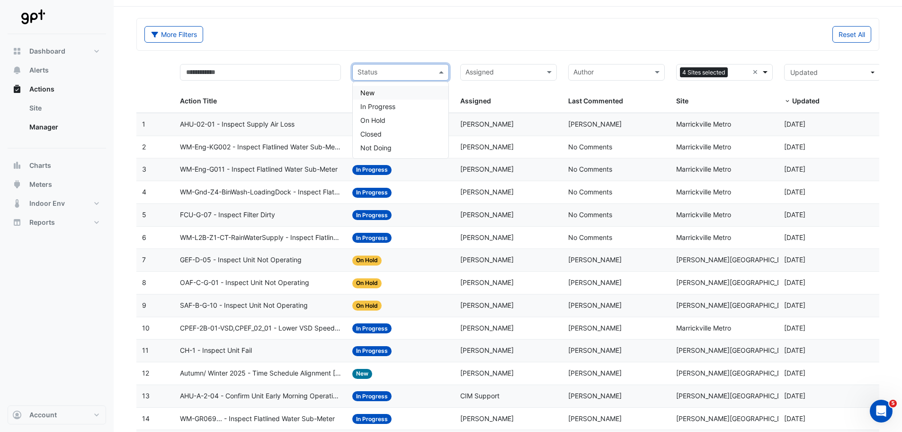
click at [453, 73] on span at bounding box center [767, 72] width 12 height 11
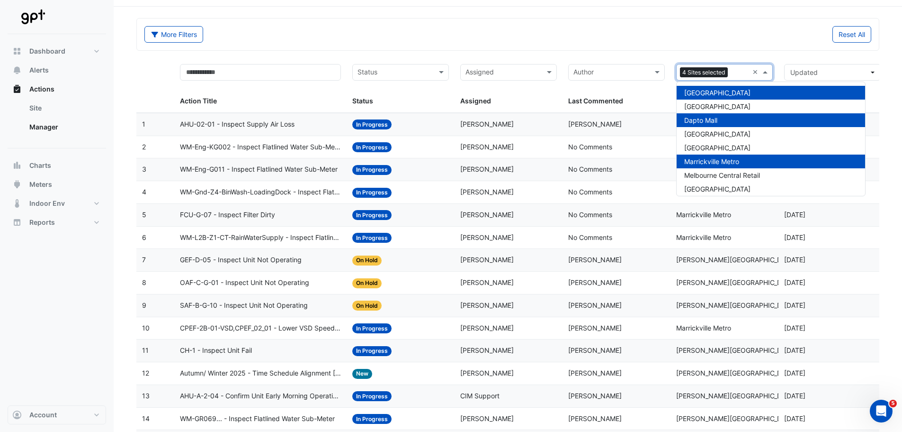
scroll to position [31, 0]
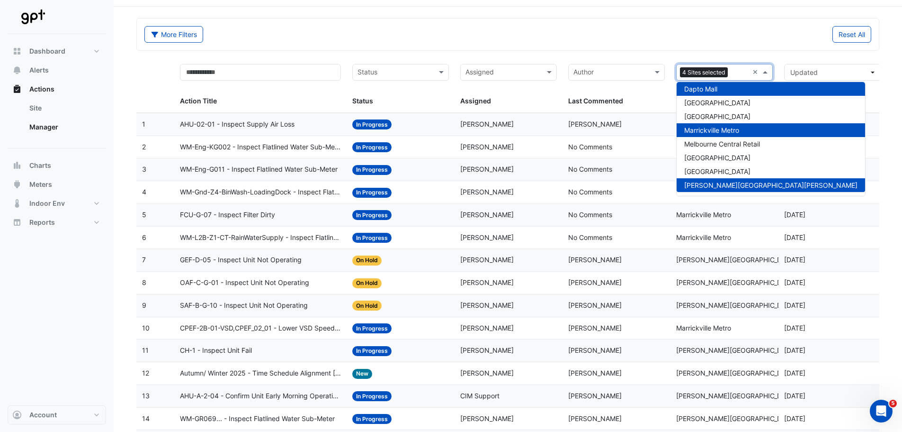
click at [453, 38] on div "Reset All" at bounding box center [693, 34] width 370 height 17
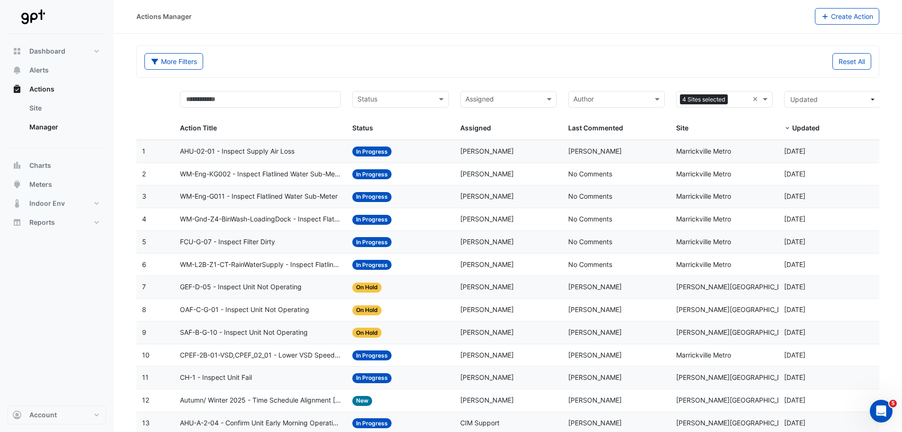
scroll to position [0, 0]
select select "**"
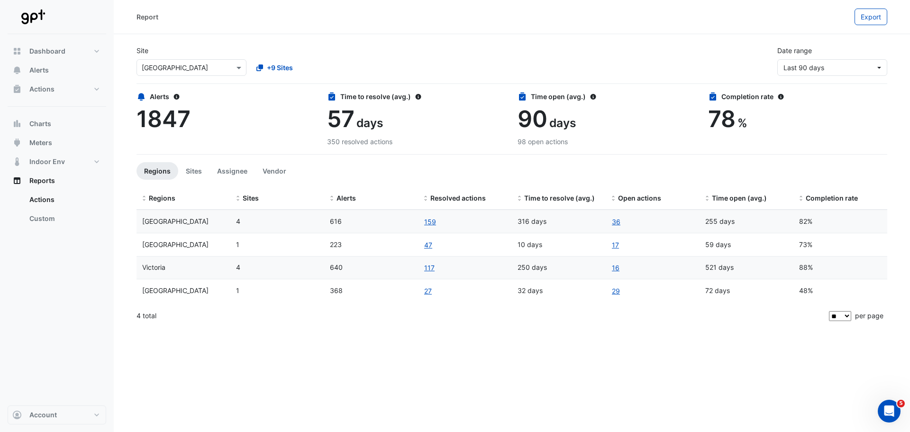
drag, startPoint x: 614, startPoint y: 244, endPoint x: 573, endPoint y: 256, distance: 43.0
click at [453, 244] on link "17" at bounding box center [615, 244] width 8 height 11
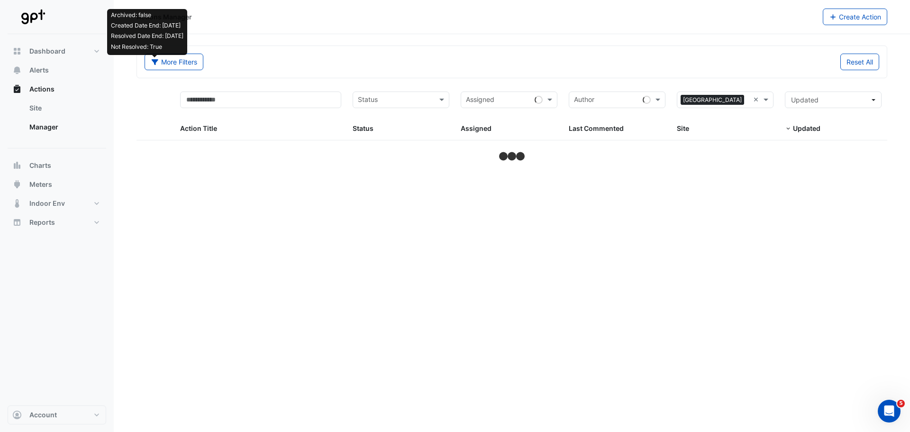
select select "**"
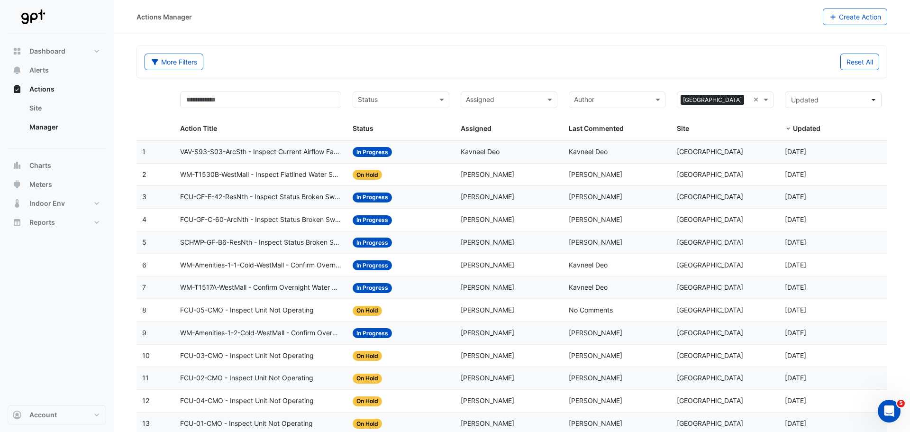
select select "**"
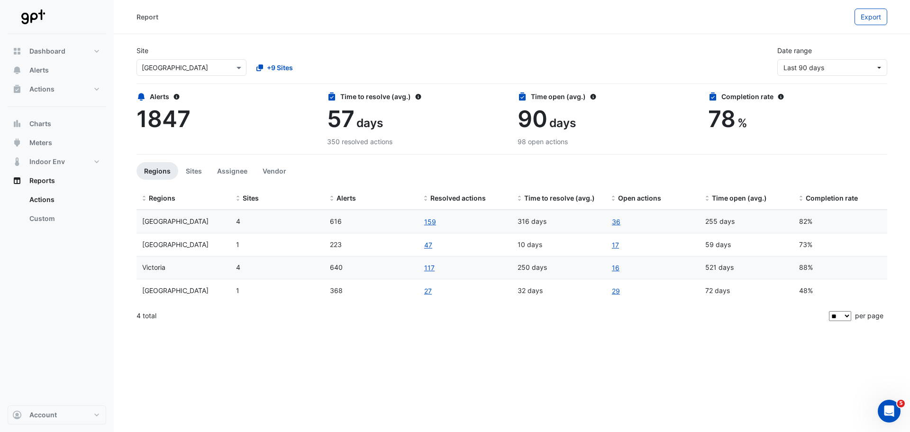
click at [272, 330] on div "Report Export Site Select a Site × [GEOGRAPHIC_DATA] +9 Sites Date range Last 9…" at bounding box center [512, 216] width 796 height 432
click at [94, 88] on button "Actions" at bounding box center [57, 89] width 99 height 19
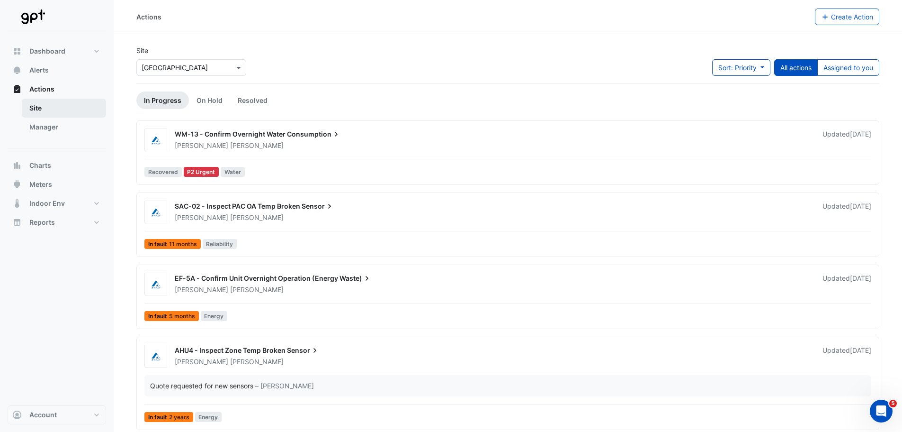
click at [33, 103] on link "Site" at bounding box center [64, 108] width 84 height 19
click at [40, 162] on span "Charts" at bounding box center [40, 165] width 22 height 9
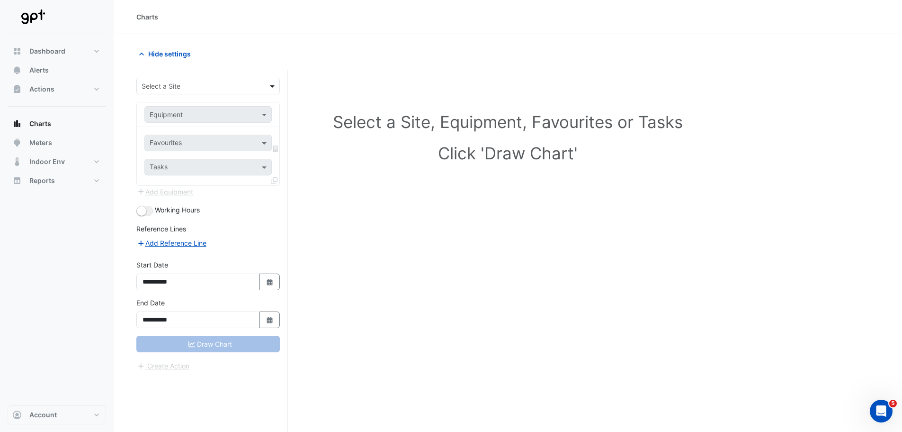
click at [271, 82] on span at bounding box center [274, 86] width 12 height 10
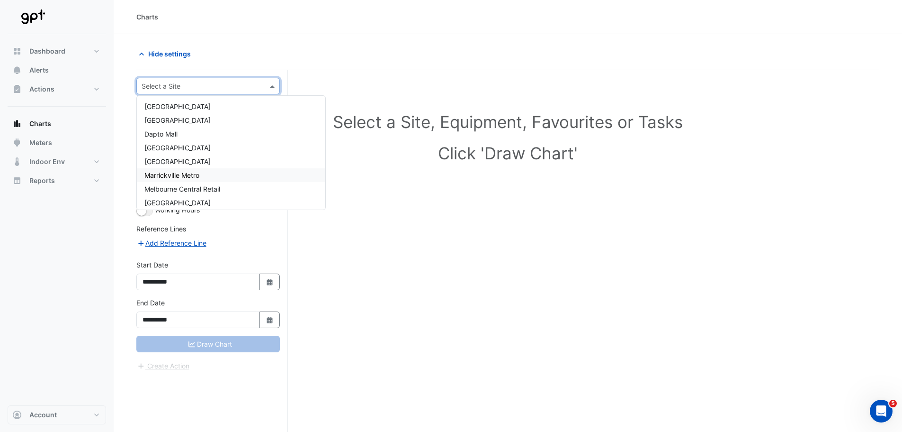
click at [180, 171] on div "Marrickville Metro" at bounding box center [231, 175] width 189 height 14
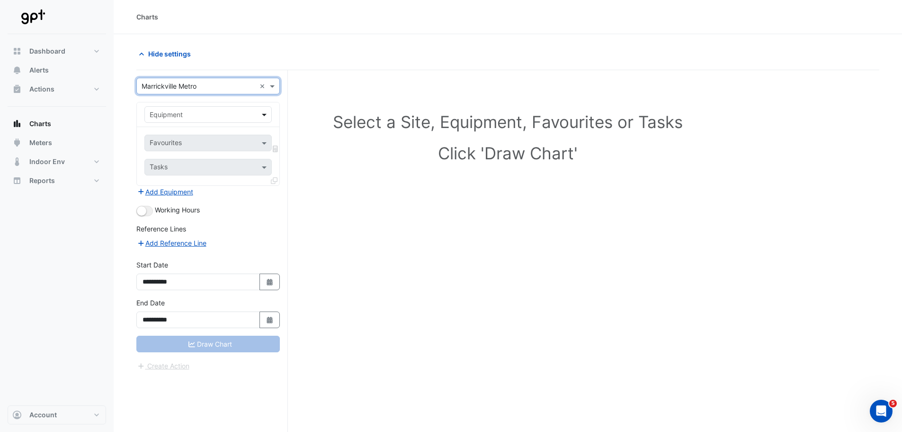
click at [264, 113] on span at bounding box center [266, 114] width 12 height 10
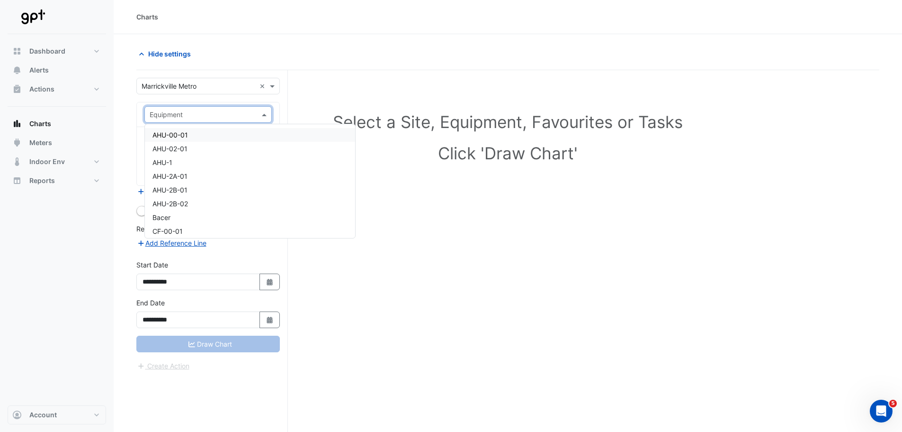
click at [264, 113] on span at bounding box center [266, 114] width 12 height 10
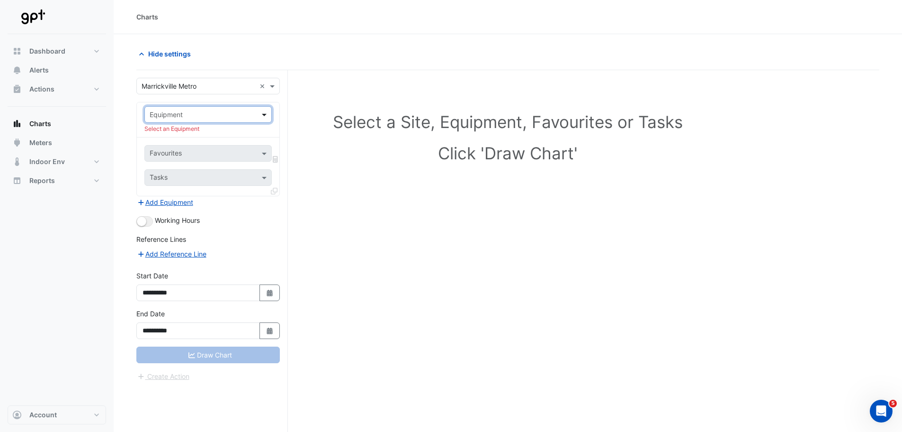
click at [269, 114] on span at bounding box center [266, 114] width 12 height 10
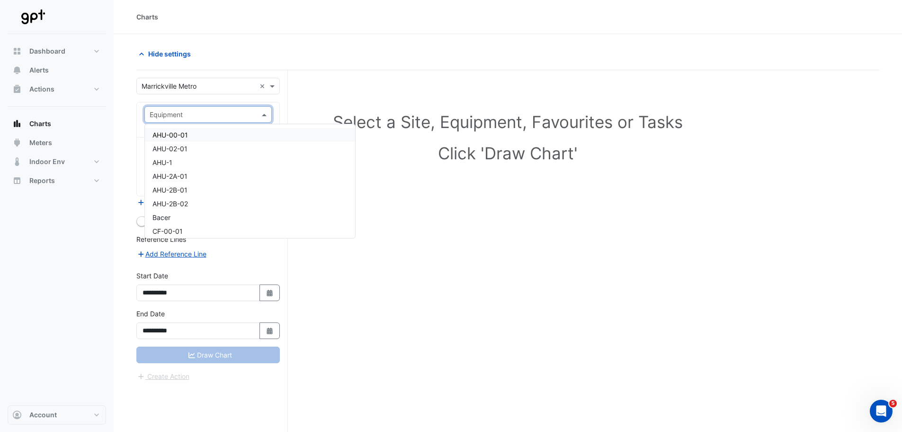
click at [180, 135] on span "AHU-00-01" at bounding box center [171, 135] width 36 height 8
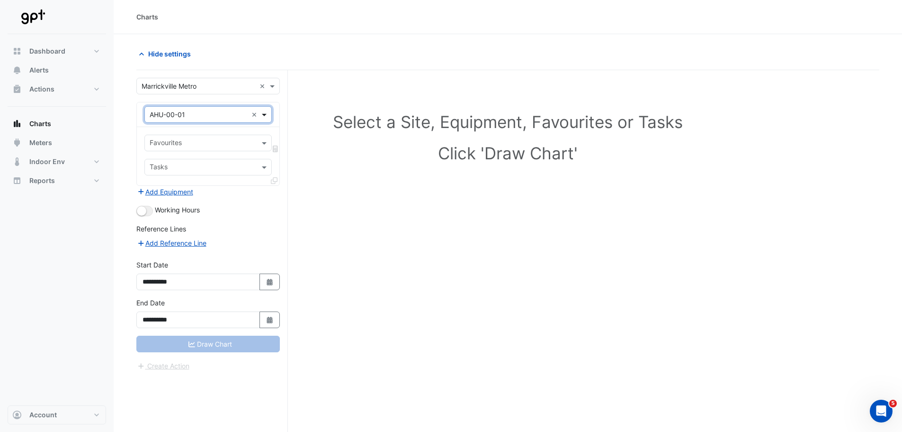
click at [265, 116] on span at bounding box center [266, 114] width 12 height 10
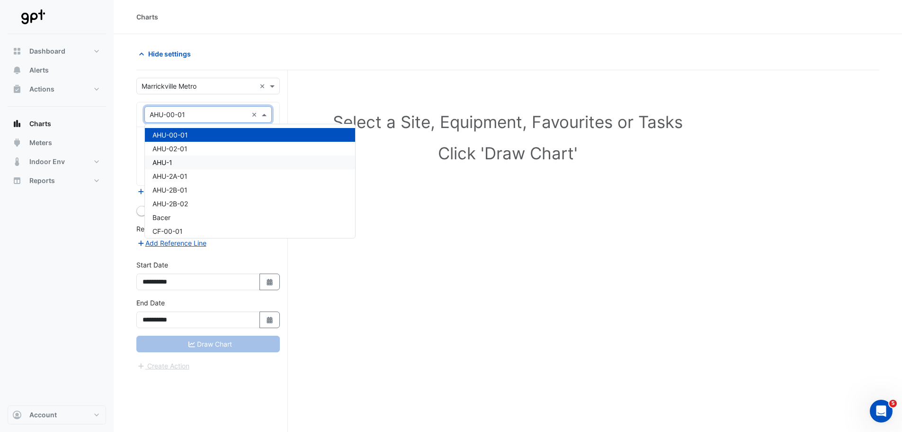
click at [242, 162] on div "AHU-1" at bounding box center [250, 162] width 210 height 14
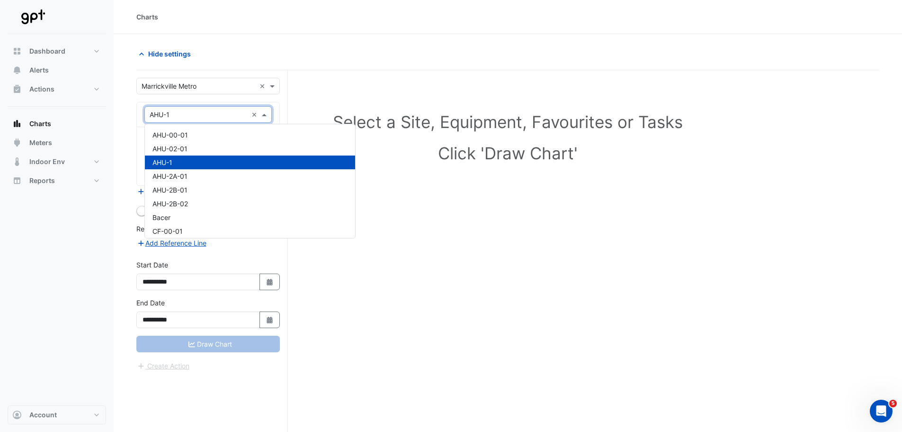
click at [266, 118] on span at bounding box center [266, 114] width 12 height 10
click at [351, 290] on div "Select a Site, Equipment, Favourites or Tasks Click 'Draw Chart'" at bounding box center [507, 268] width 743 height 397
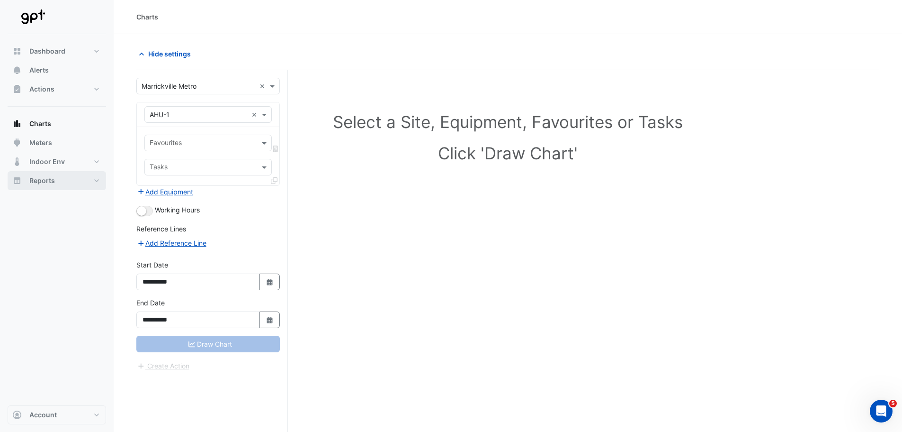
click at [100, 179] on button "Reports" at bounding box center [57, 180] width 99 height 19
select select "**"
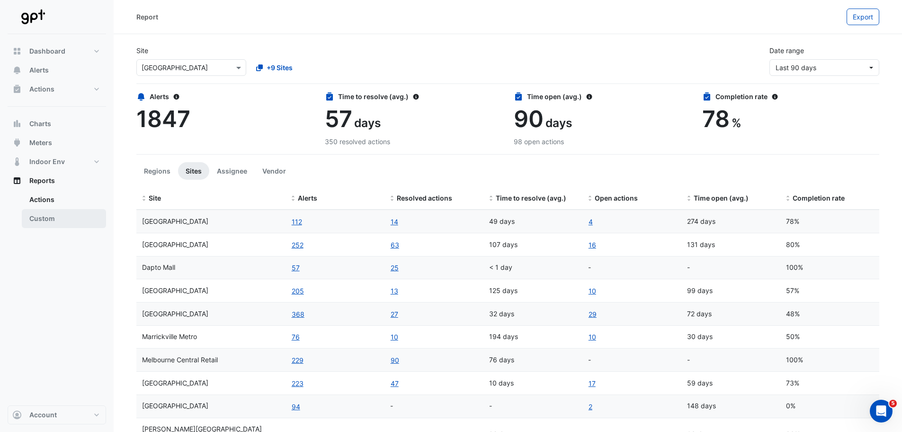
click at [48, 217] on link "Custom" at bounding box center [64, 218] width 84 height 19
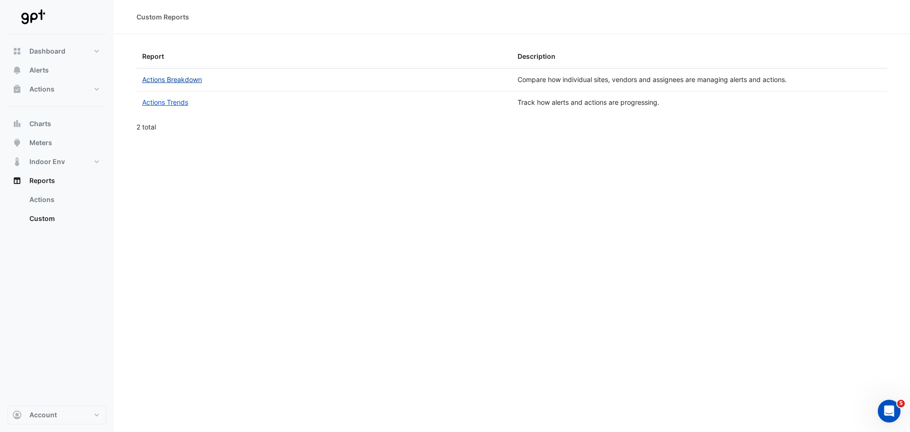
click at [179, 76] on link "Actions Breakdown" at bounding box center [172, 79] width 60 height 8
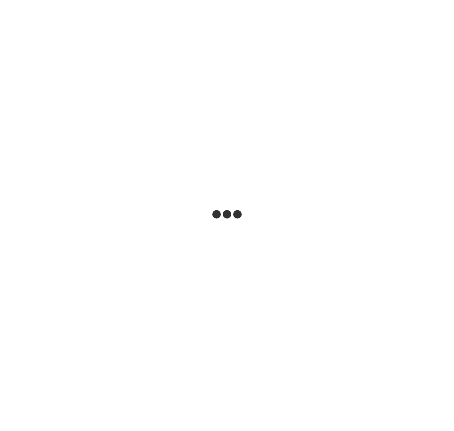
select select "**"
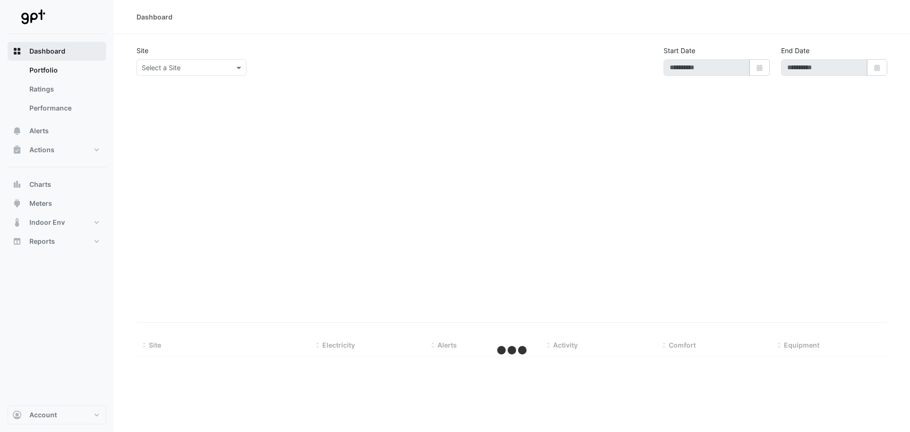
type input "**********"
select select "**"
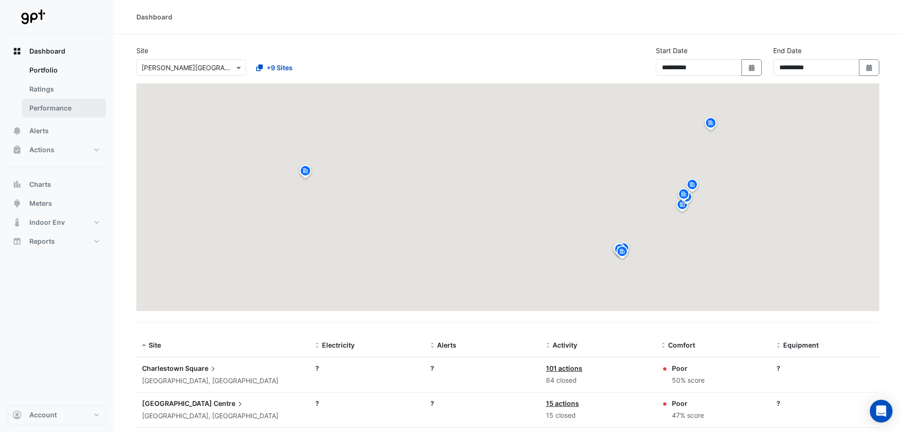
click at [54, 111] on link "Performance" at bounding box center [64, 108] width 84 height 19
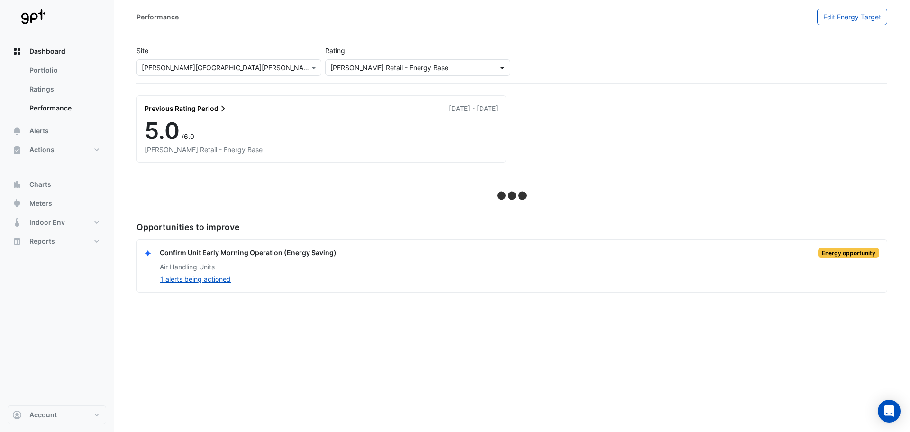
click at [503, 65] on span at bounding box center [503, 68] width 12 height 10
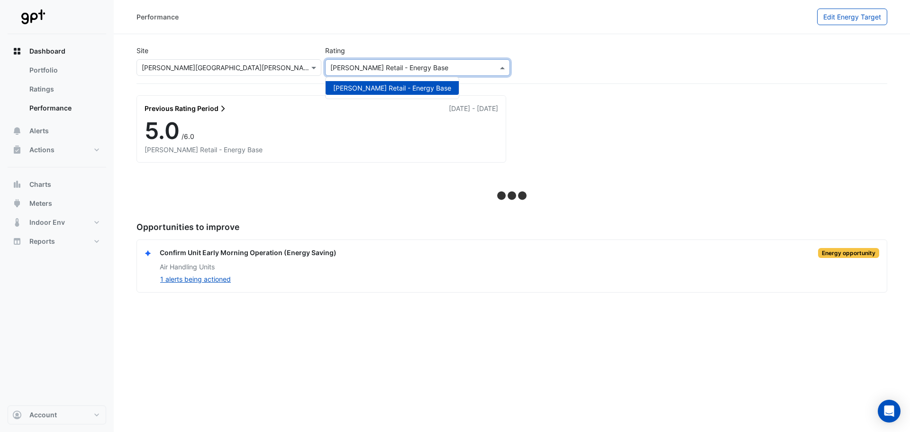
click at [498, 65] on span at bounding box center [503, 68] width 12 height 10
click at [313, 64] on span at bounding box center [315, 68] width 12 height 10
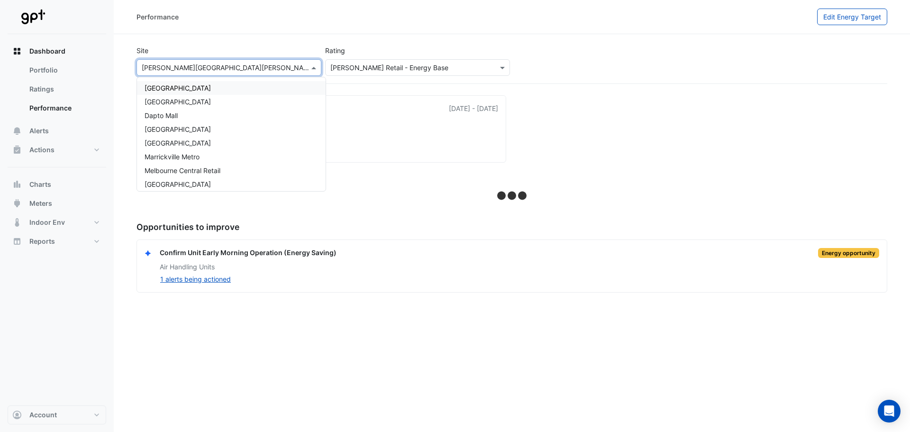
click at [191, 88] on span "[GEOGRAPHIC_DATA]" at bounding box center [177, 88] width 66 height 8
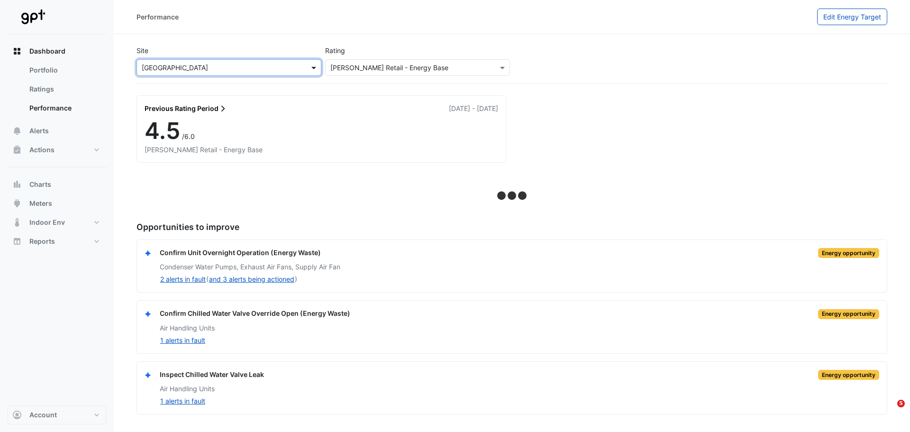
click at [314, 66] on span at bounding box center [315, 68] width 12 height 10
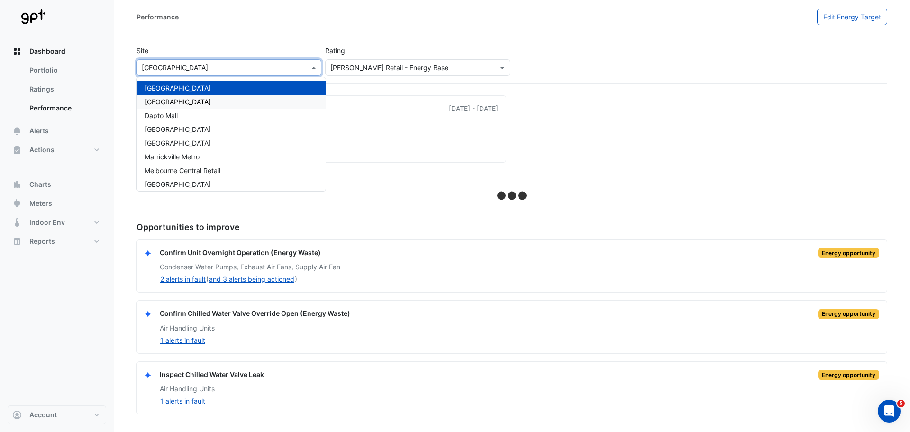
click at [205, 108] on div "[GEOGRAPHIC_DATA]" at bounding box center [231, 102] width 189 height 14
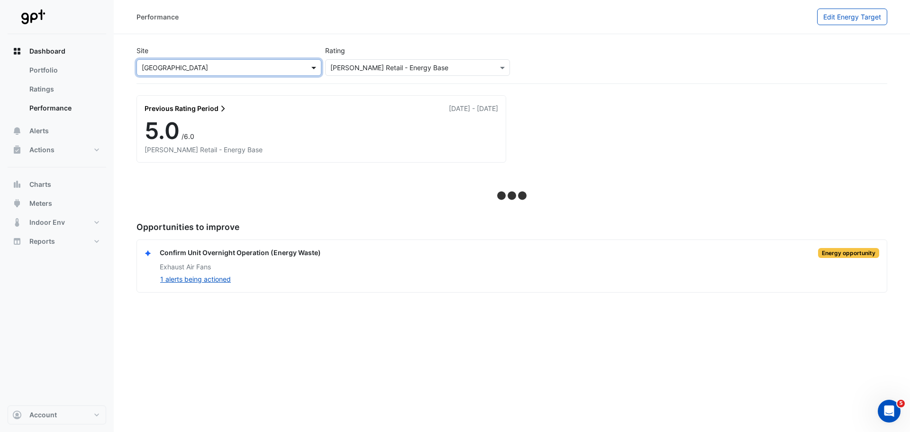
click at [313, 62] on div at bounding box center [229, 67] width 184 height 11
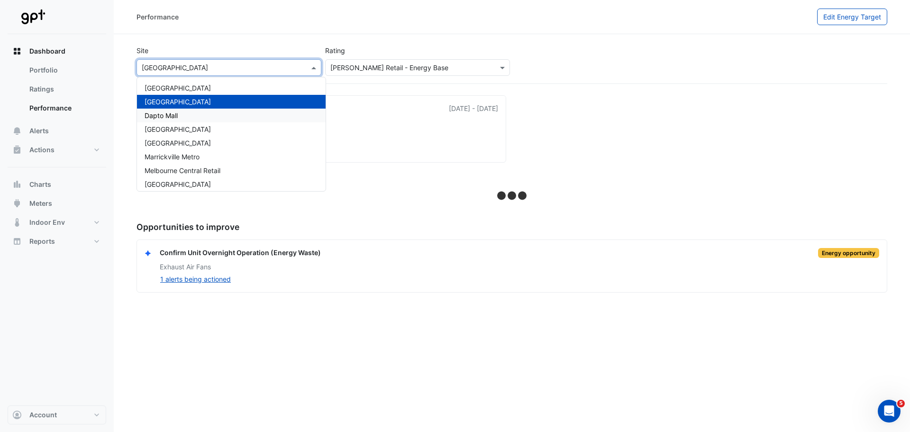
click at [204, 117] on div "Dapto Mall" at bounding box center [231, 115] width 189 height 14
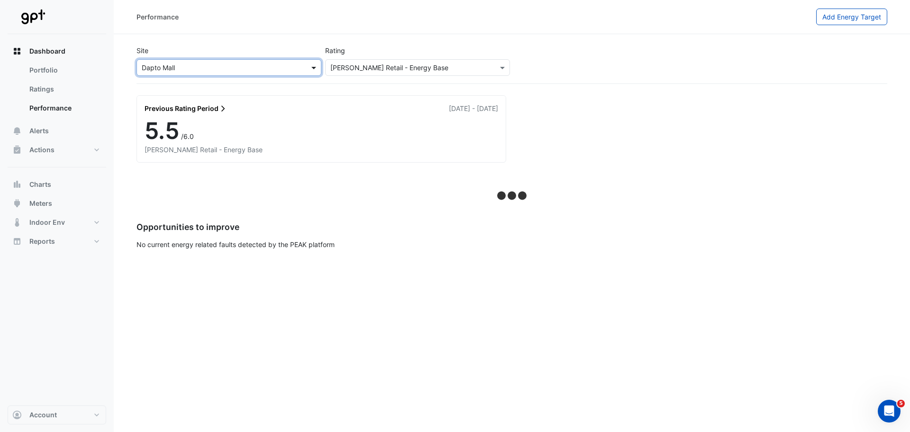
click at [312, 63] on span at bounding box center [315, 68] width 12 height 10
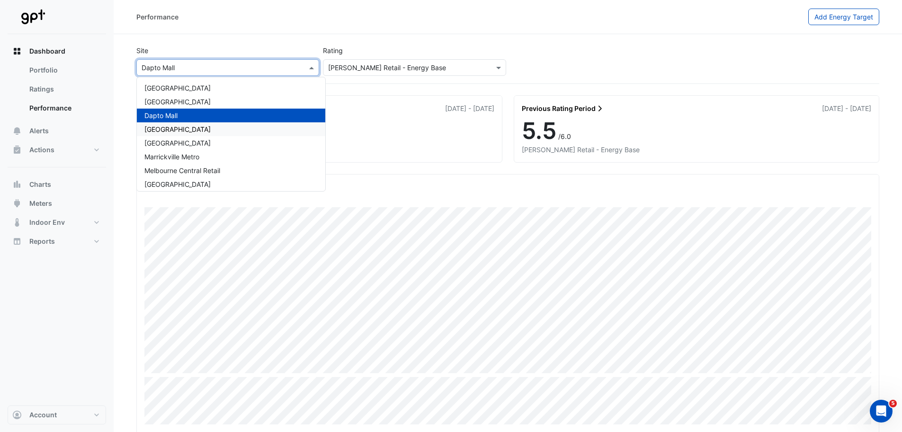
click at [193, 128] on span "[GEOGRAPHIC_DATA]" at bounding box center [177, 129] width 66 height 8
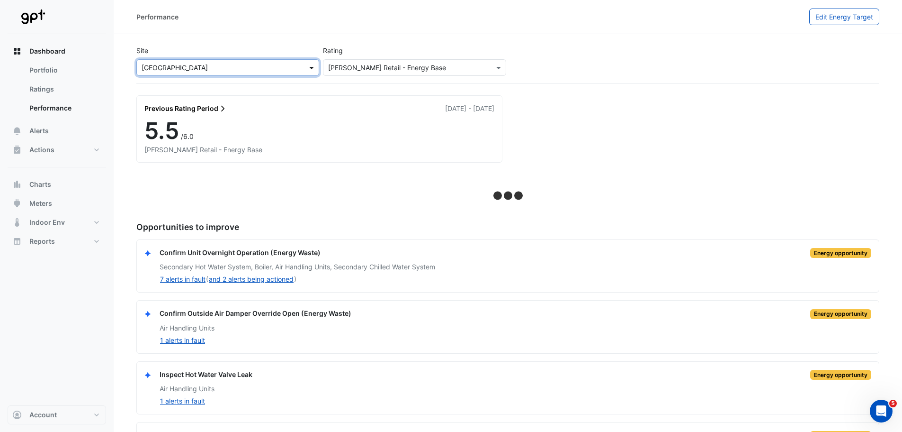
click at [310, 66] on span at bounding box center [313, 68] width 12 height 10
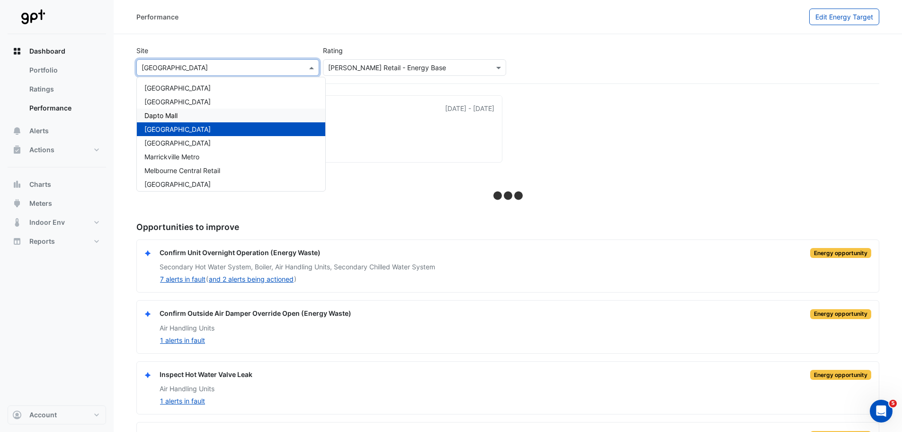
click at [190, 116] on div "Dapto Mall" at bounding box center [231, 115] width 189 height 14
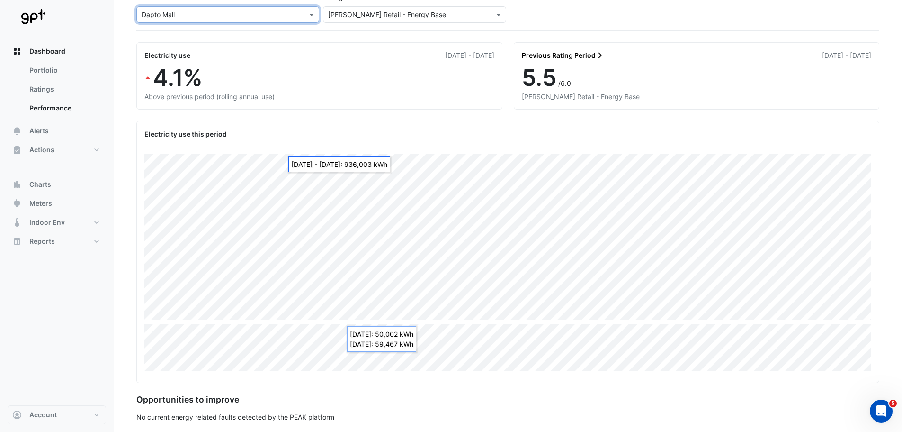
scroll to position [54, 0]
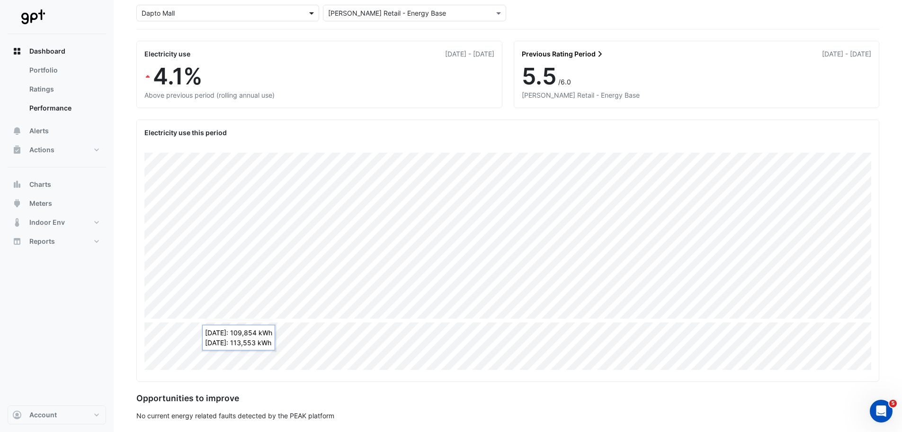
click at [310, 12] on span at bounding box center [313, 13] width 12 height 10
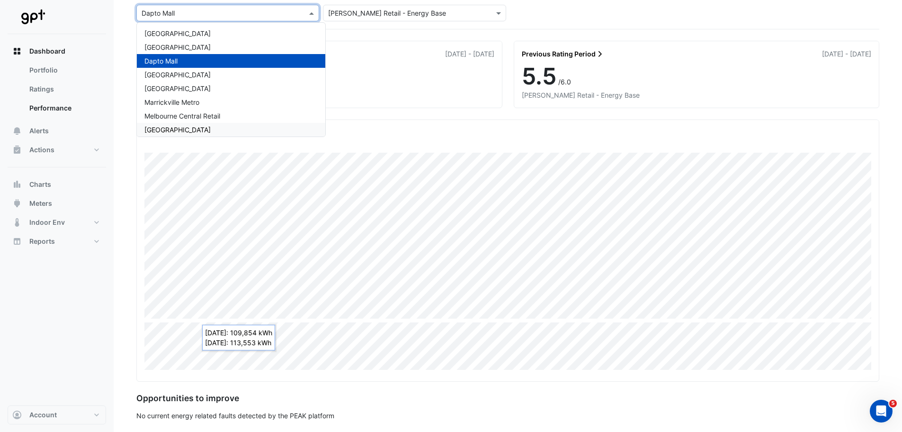
click at [200, 130] on span "[GEOGRAPHIC_DATA]" at bounding box center [177, 130] width 66 height 8
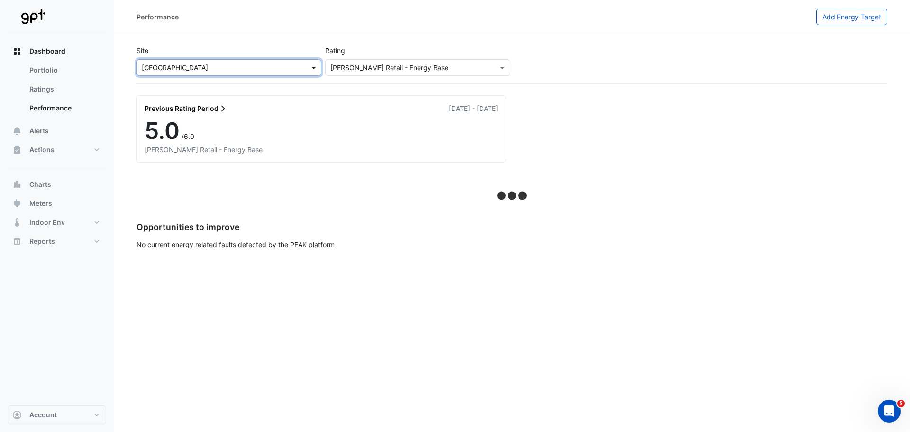
click at [312, 66] on span at bounding box center [315, 68] width 12 height 10
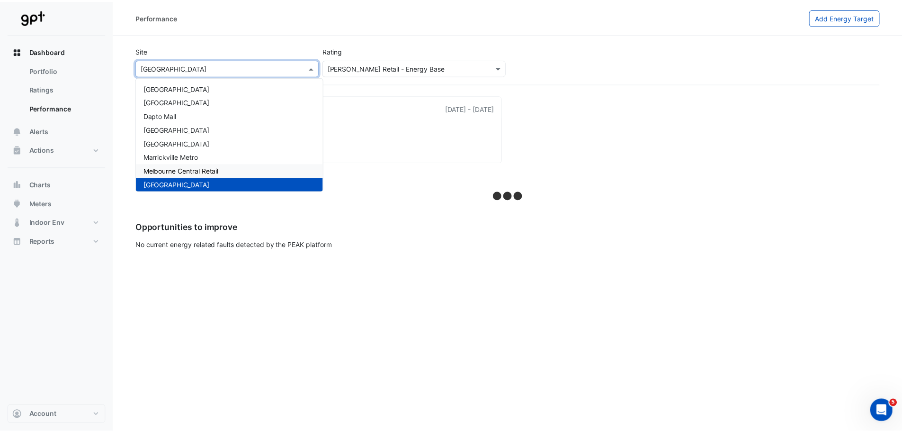
scroll to position [31, 0]
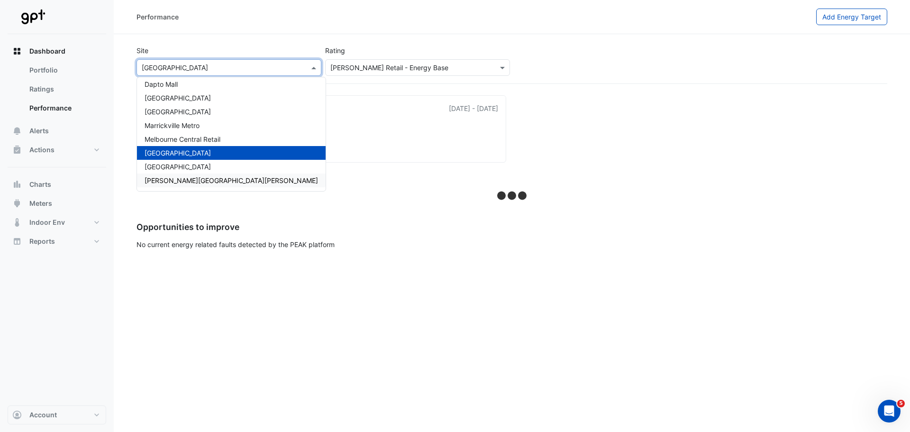
click at [184, 181] on span "[PERSON_NAME][GEOGRAPHIC_DATA][PERSON_NAME]" at bounding box center [230, 180] width 173 height 8
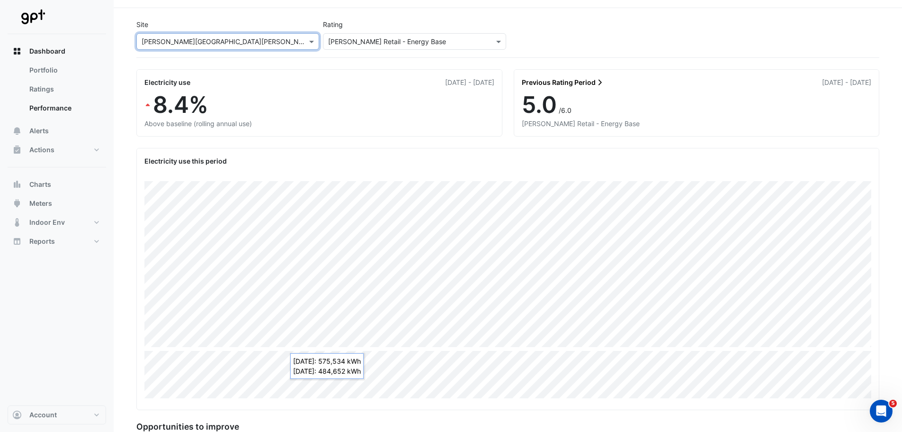
scroll to position [98, 0]
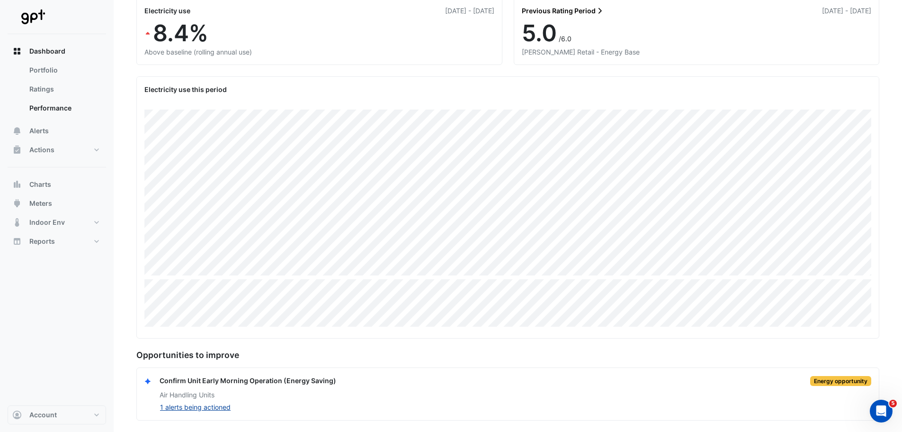
click at [220, 409] on button "1 alerts being actioned" at bounding box center [196, 406] width 72 height 11
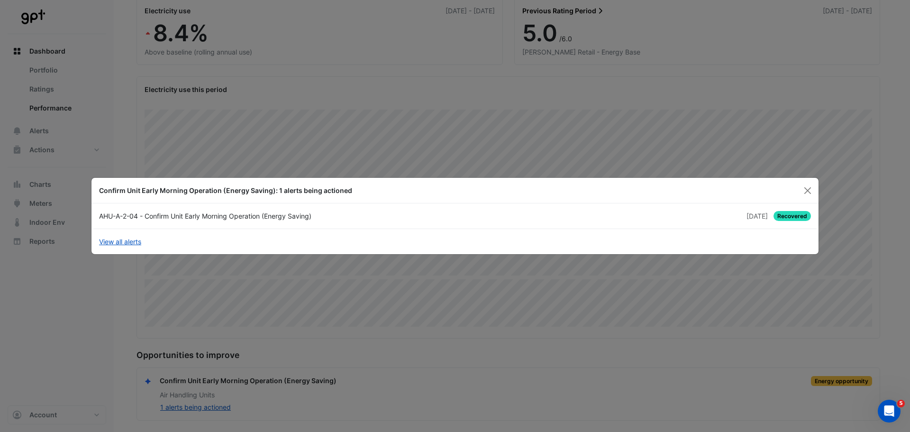
click at [141, 215] on div "AHU-A-2-04 - Confirm Unit Early Morning Operation (Energy Saving)" at bounding box center [273, 216] width 361 height 10
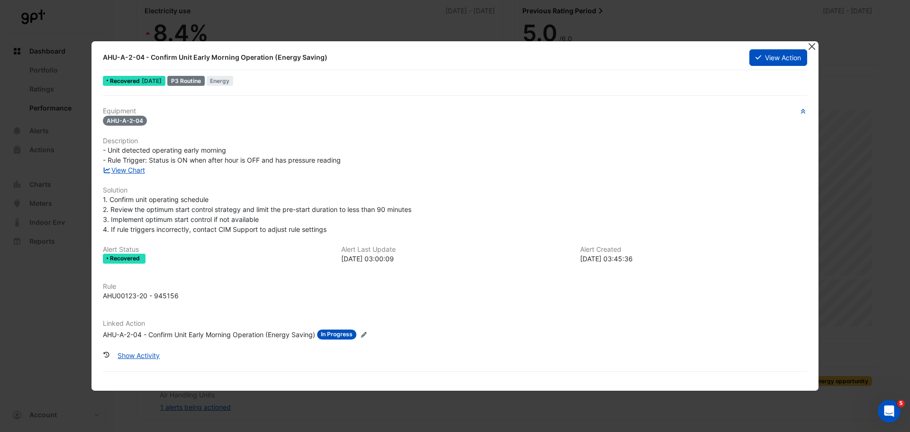
click at [814, 46] on button "Close" at bounding box center [811, 46] width 10 height 10
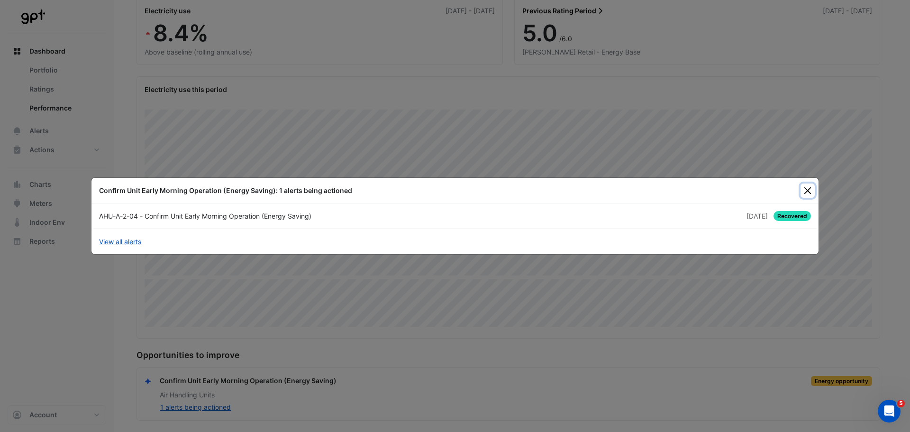
click at [808, 189] on button "Close" at bounding box center [807, 190] width 14 height 14
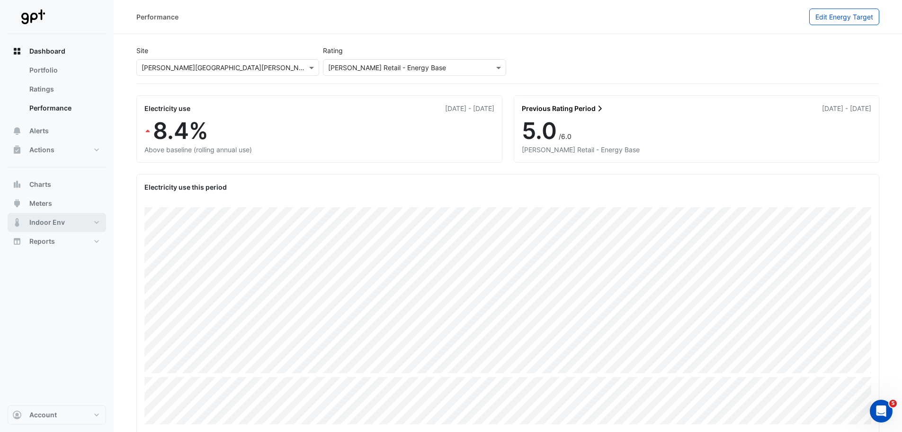
click at [97, 221] on button "Indoor Env" at bounding box center [57, 222] width 99 height 19
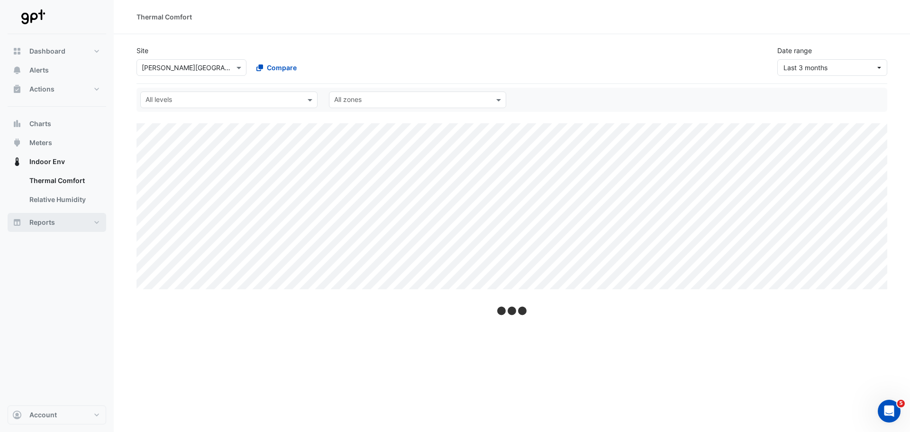
click at [97, 222] on button "Reports" at bounding box center [57, 222] width 99 height 19
select select "**"
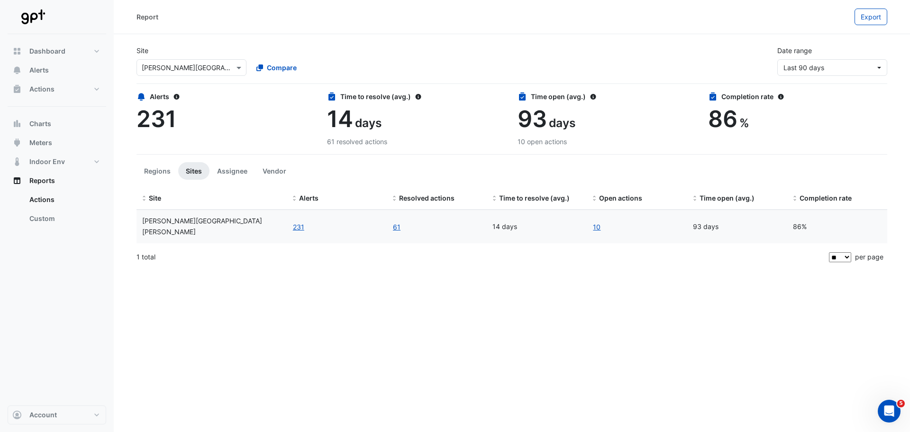
drag, startPoint x: 270, startPoint y: 309, endPoint x: 254, endPoint y: 310, distance: 15.7
click at [269, 310] on div "Report Export Site Select a Site × Rouse Hill Town Centre Compare Date range La…" at bounding box center [512, 216] width 796 height 432
click at [43, 70] on span "Alerts" at bounding box center [38, 69] width 19 height 9
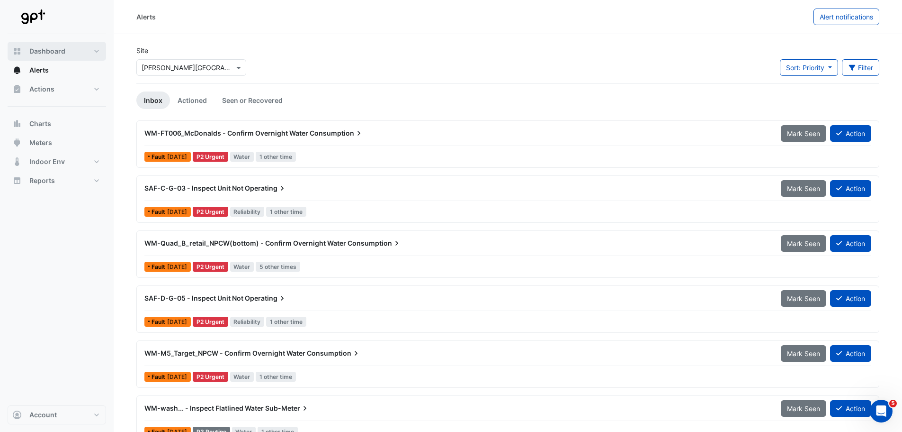
click at [27, 48] on button "Dashboard" at bounding box center [57, 51] width 99 height 19
select select "**"
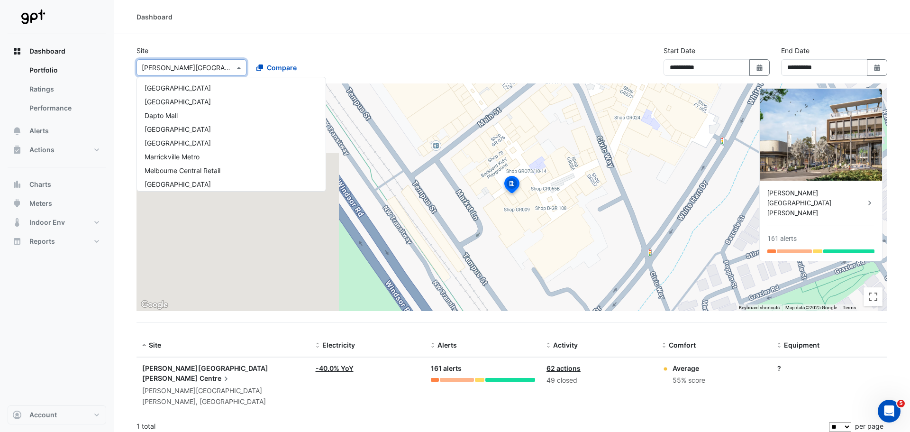
click at [239, 67] on span at bounding box center [240, 68] width 12 height 10
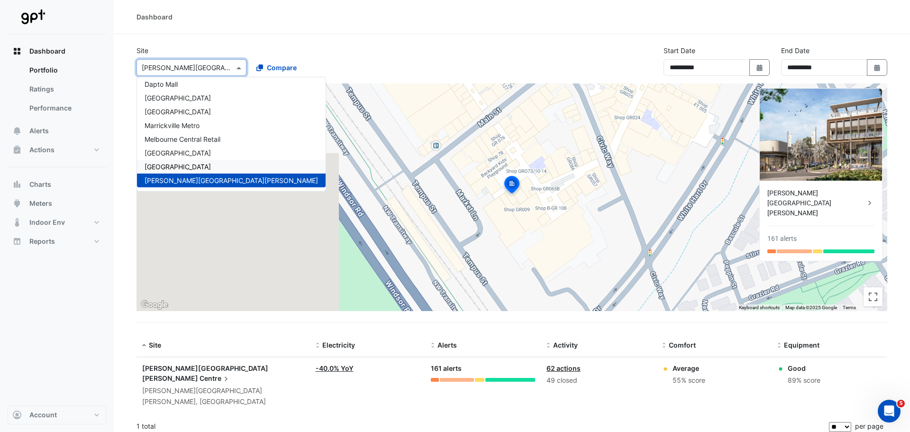
click at [166, 166] on span "[GEOGRAPHIC_DATA]" at bounding box center [177, 166] width 66 height 8
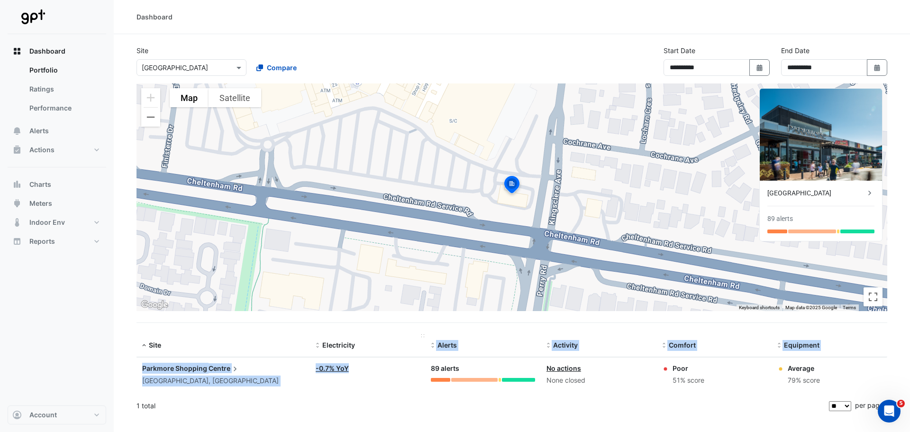
drag, startPoint x: 385, startPoint y: 363, endPoint x: 386, endPoint y: 354, distance: 9.1
click at [386, 354] on div "Site Electricity Alerts Activity Comfort Equipment Site: Parkmore Shopping Cent…" at bounding box center [511, 375] width 750 height 83
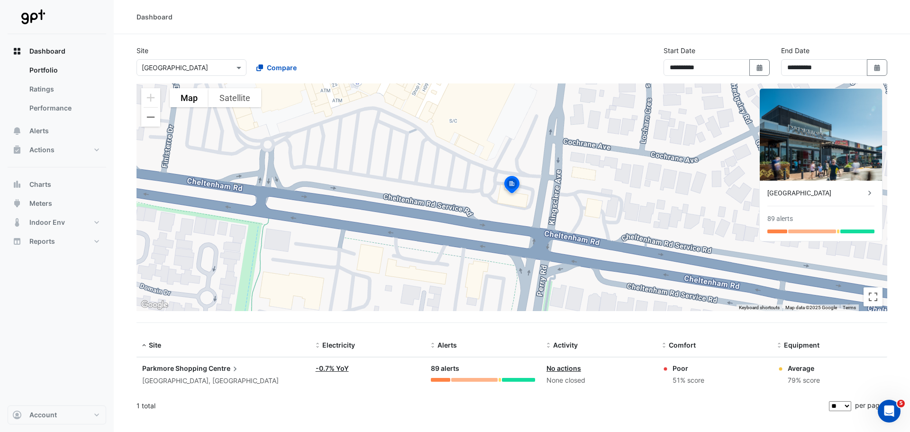
click at [377, 411] on div "1 total" at bounding box center [481, 406] width 690 height 24
click at [234, 71] on span at bounding box center [240, 68] width 12 height 10
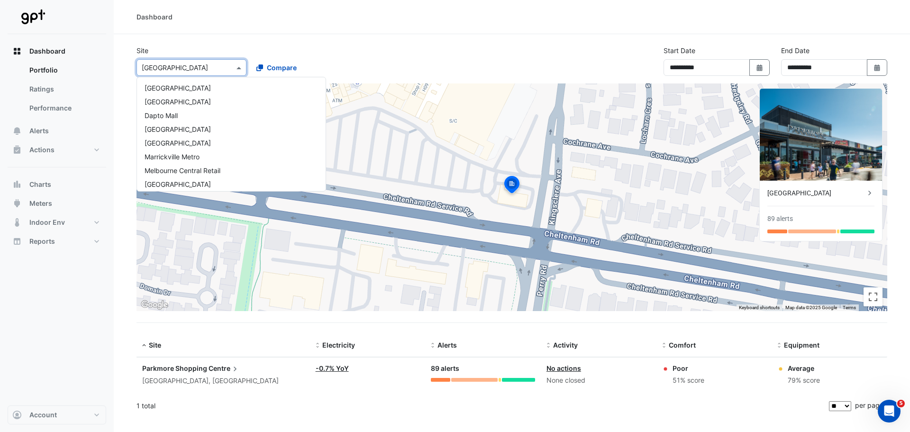
scroll to position [31, 0]
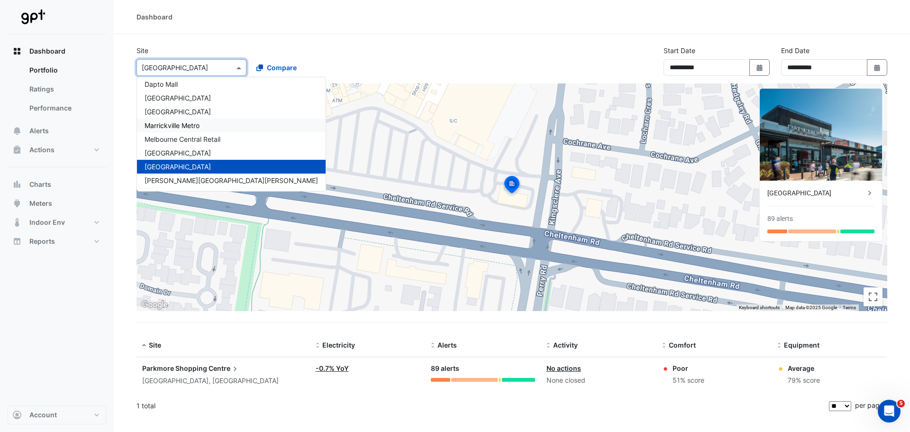
click at [186, 124] on span "Marrickville Metro" at bounding box center [171, 125] width 55 height 8
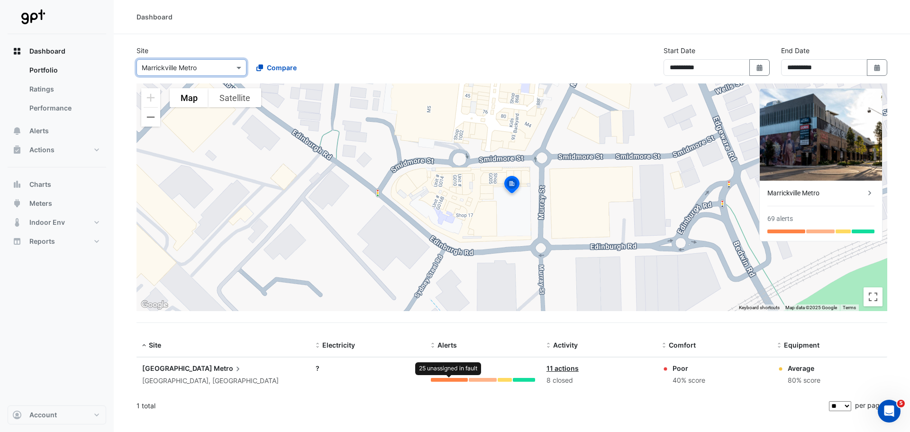
click at [443, 378] on div at bounding box center [449, 380] width 36 height 4
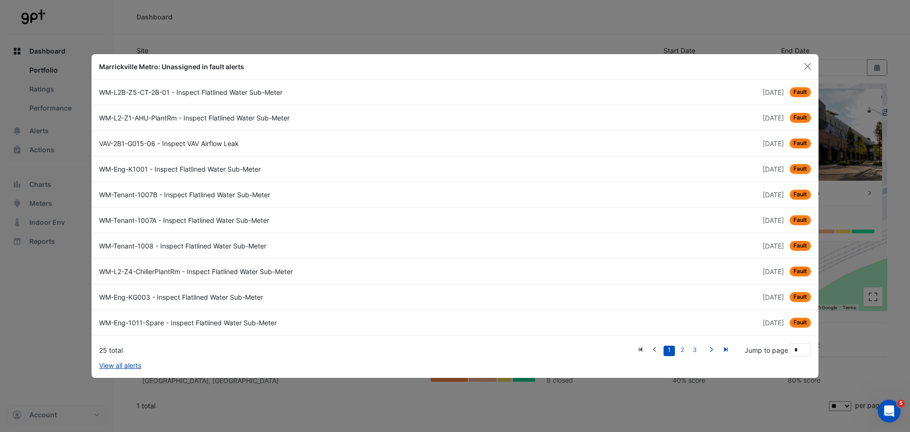
click at [129, 363] on link "View all alerts" at bounding box center [120, 365] width 42 height 10
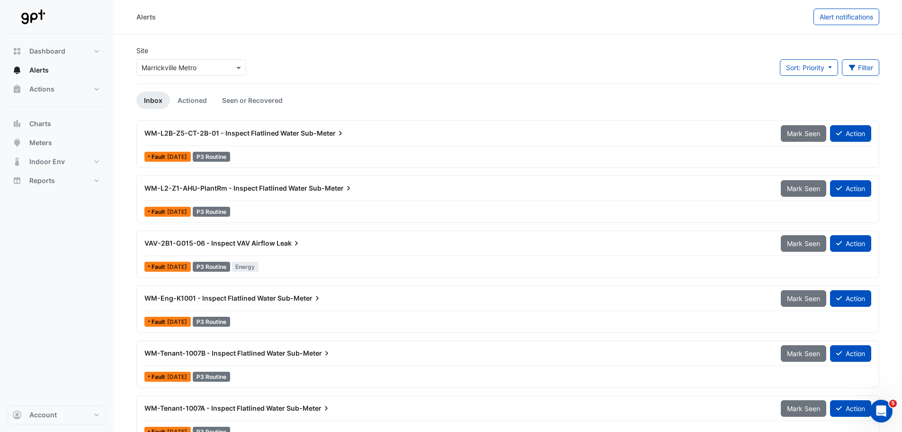
click at [288, 184] on span "WM-L2-Z1-AHU-PlantRm - Inspect Flatlined Water" at bounding box center [225, 188] width 163 height 8
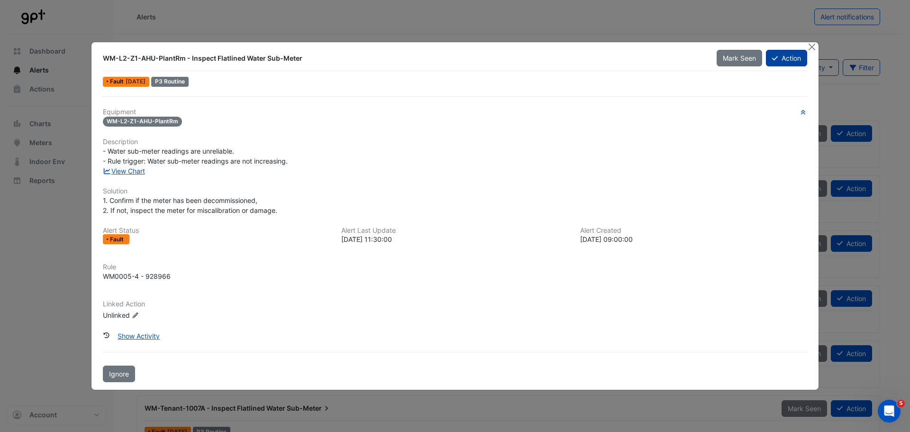
click at [810, 45] on button "Close" at bounding box center [811, 47] width 10 height 10
